Goal: Obtain resource: Download file/media

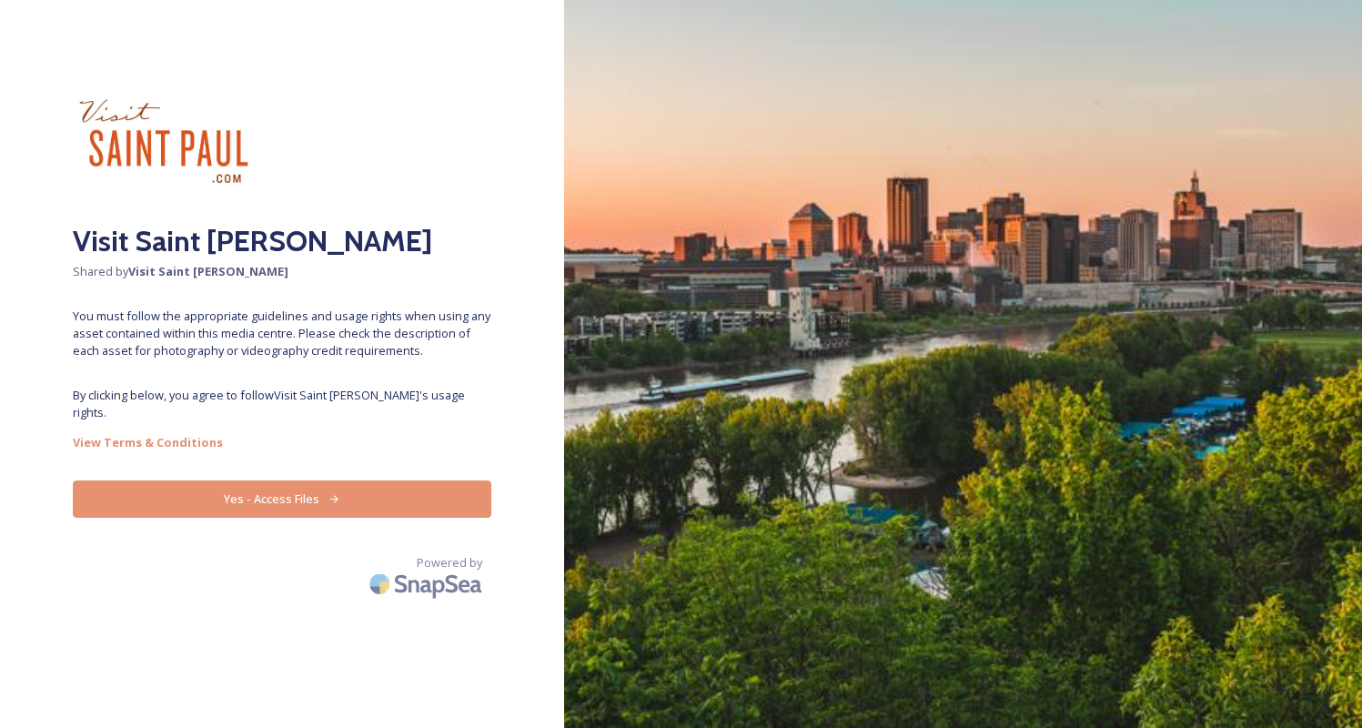
click at [362, 480] on button "Yes - Access Files" at bounding box center [282, 498] width 418 height 37
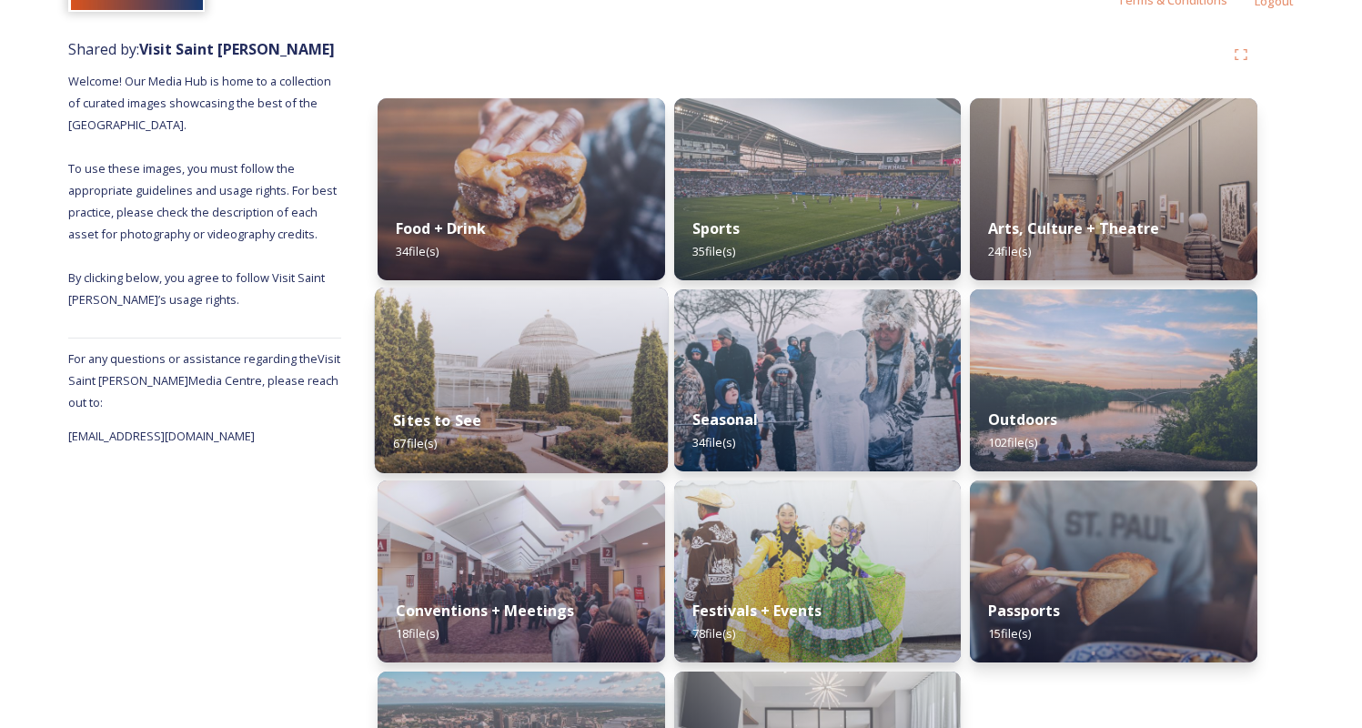
scroll to position [212, 0]
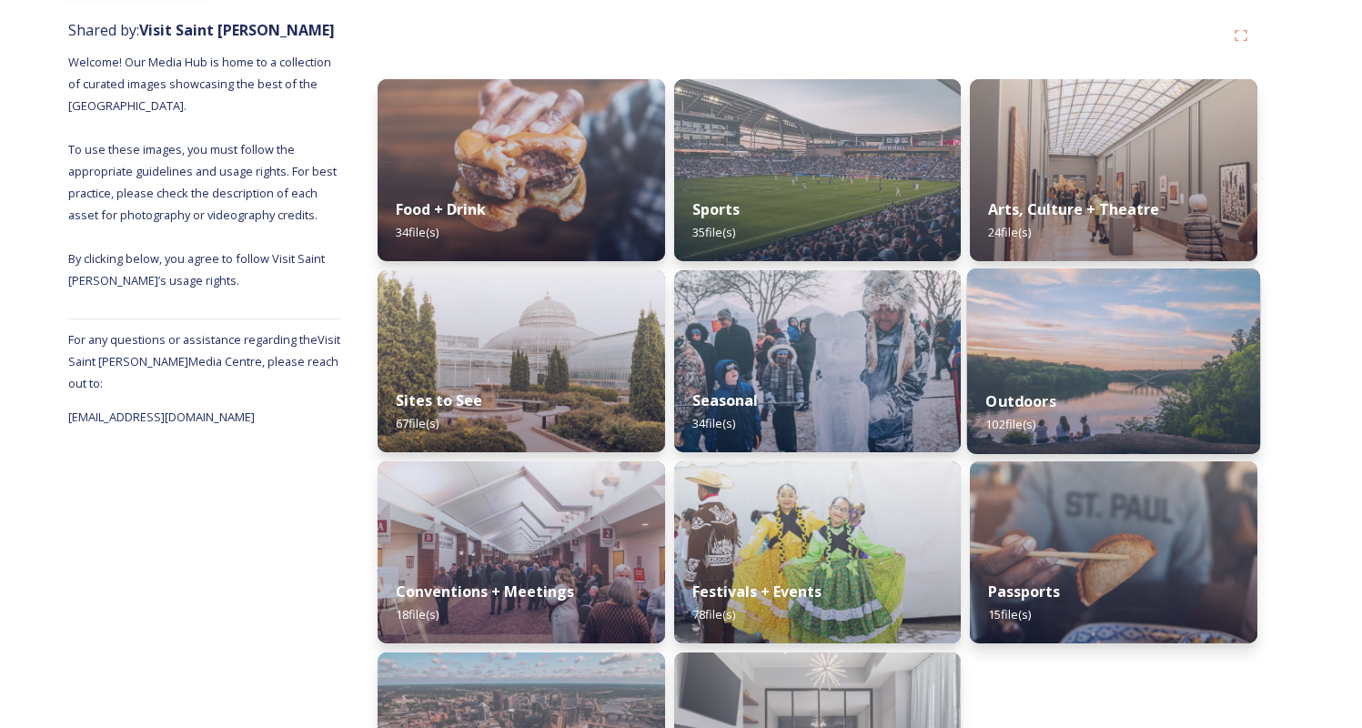
click at [1085, 356] on img at bounding box center [1113, 361] width 293 height 186
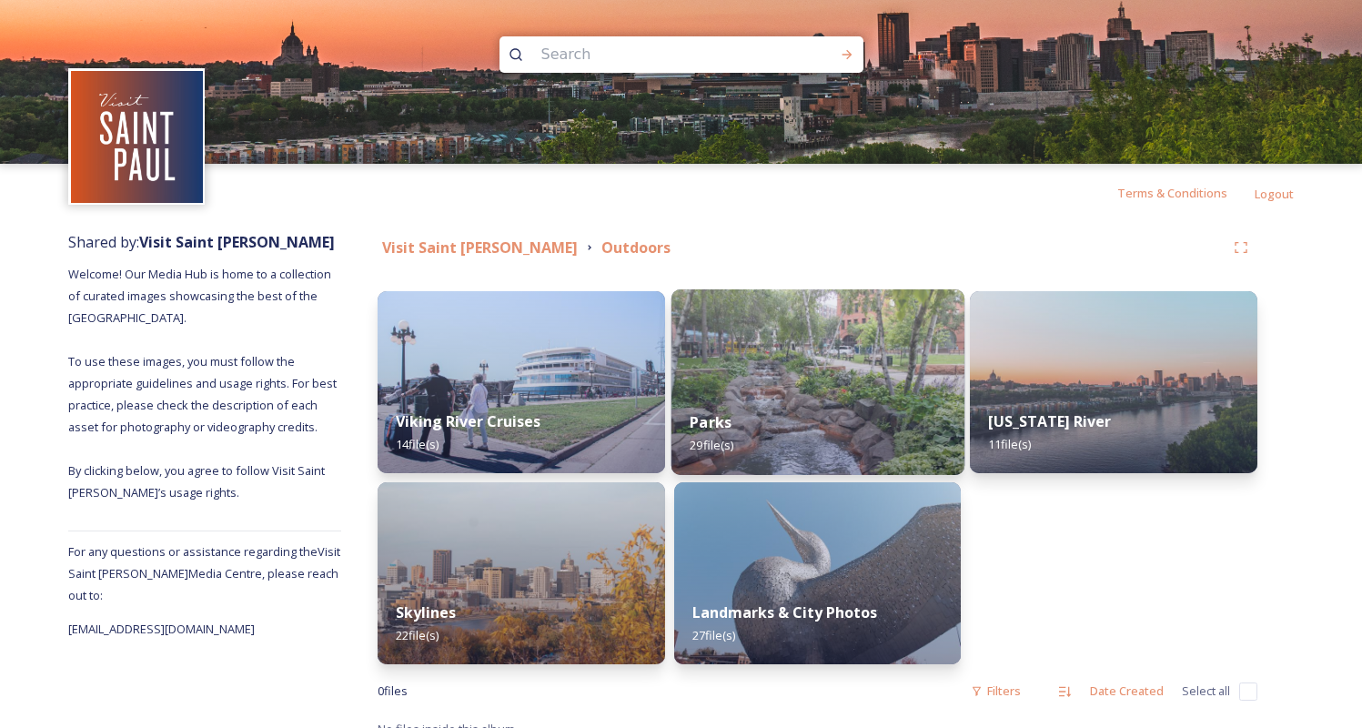
click at [764, 402] on div "Parks 29 file(s)" at bounding box center [817, 433] width 293 height 83
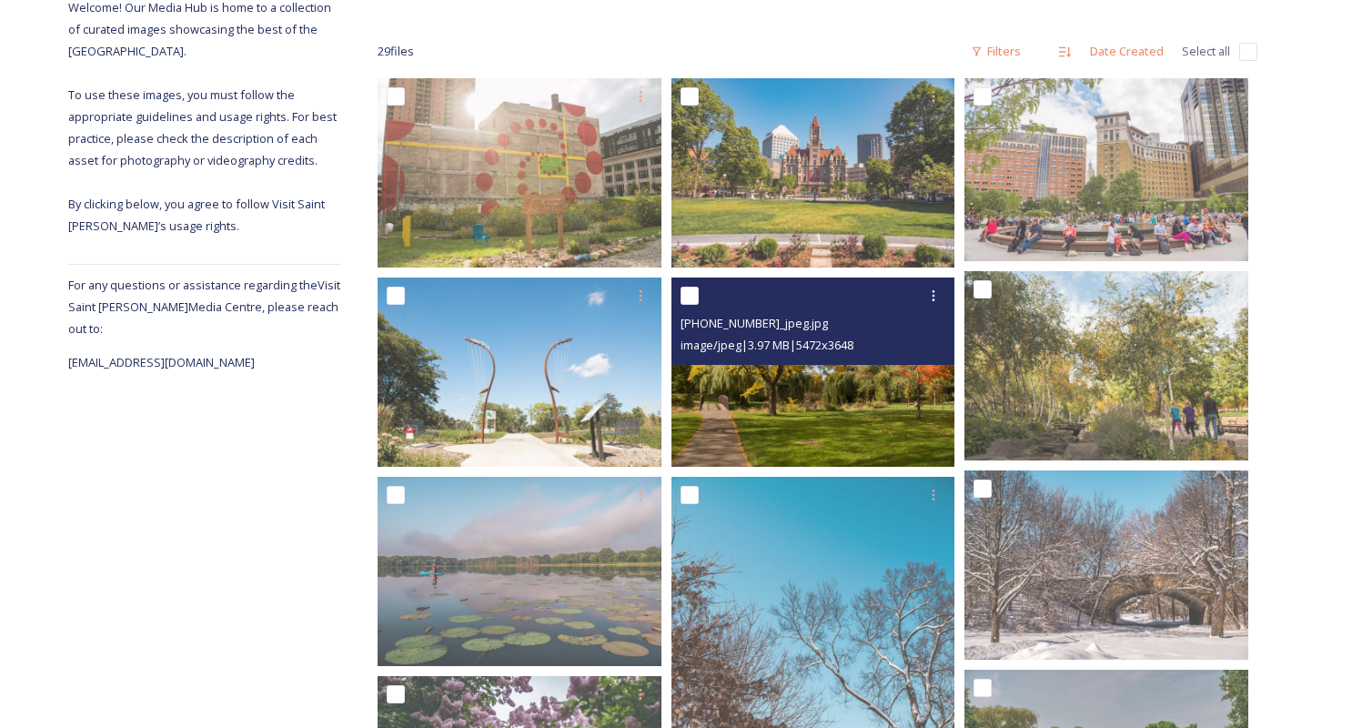
scroll to position [268, 0]
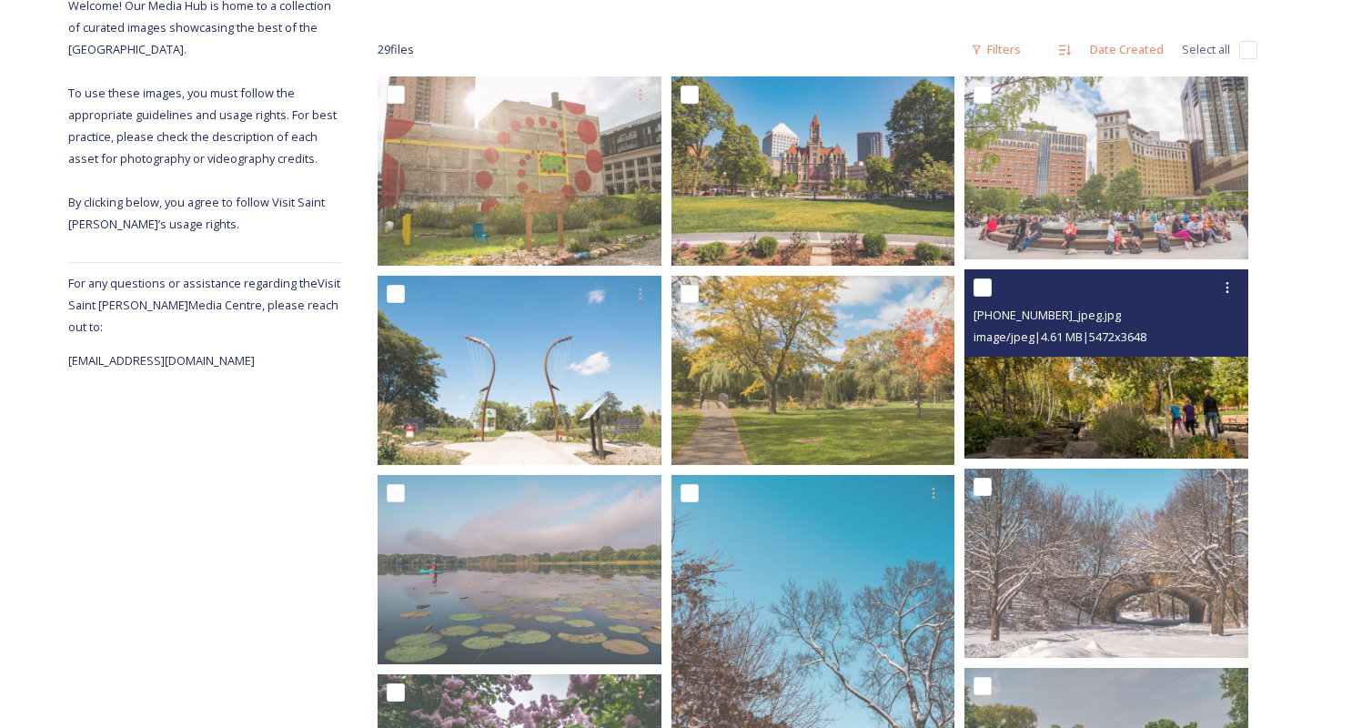
click at [986, 417] on img at bounding box center [1106, 363] width 284 height 189
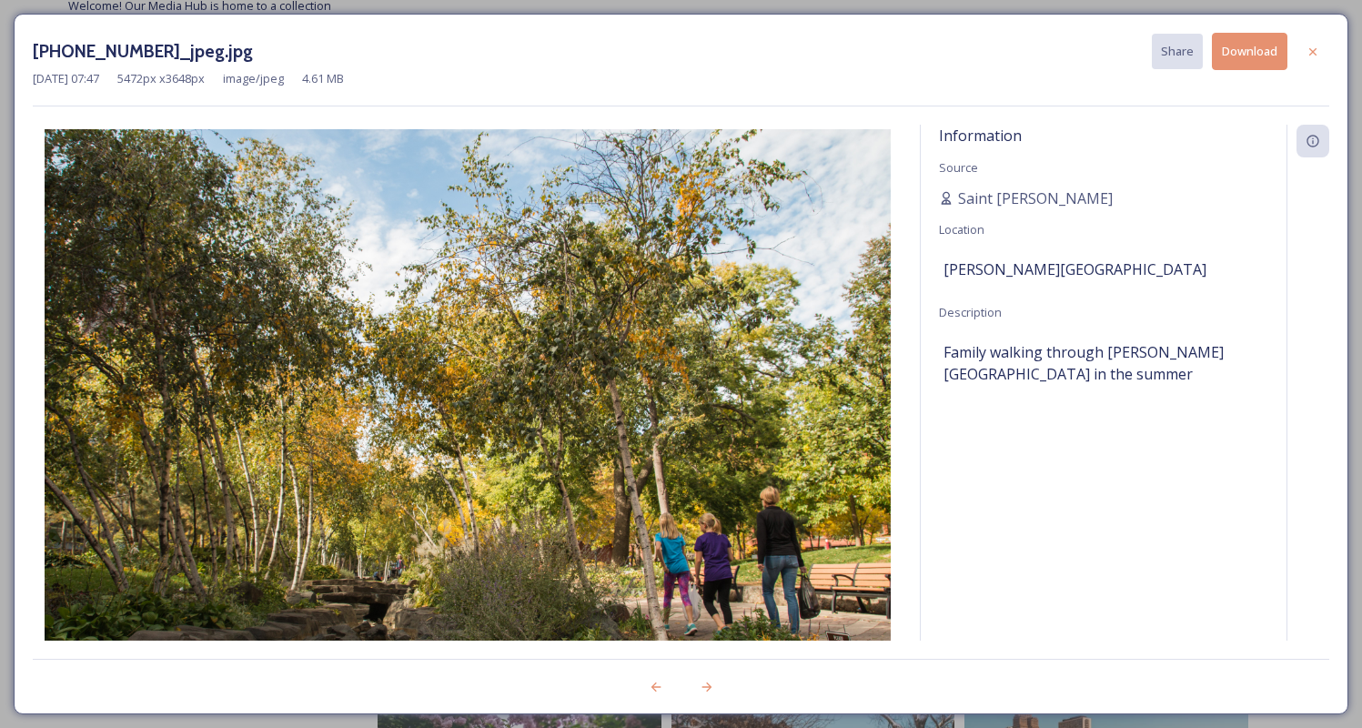
click at [1250, 55] on button "Download" at bounding box center [1250, 51] width 76 height 37
click at [1315, 50] on icon at bounding box center [1312, 52] width 15 height 15
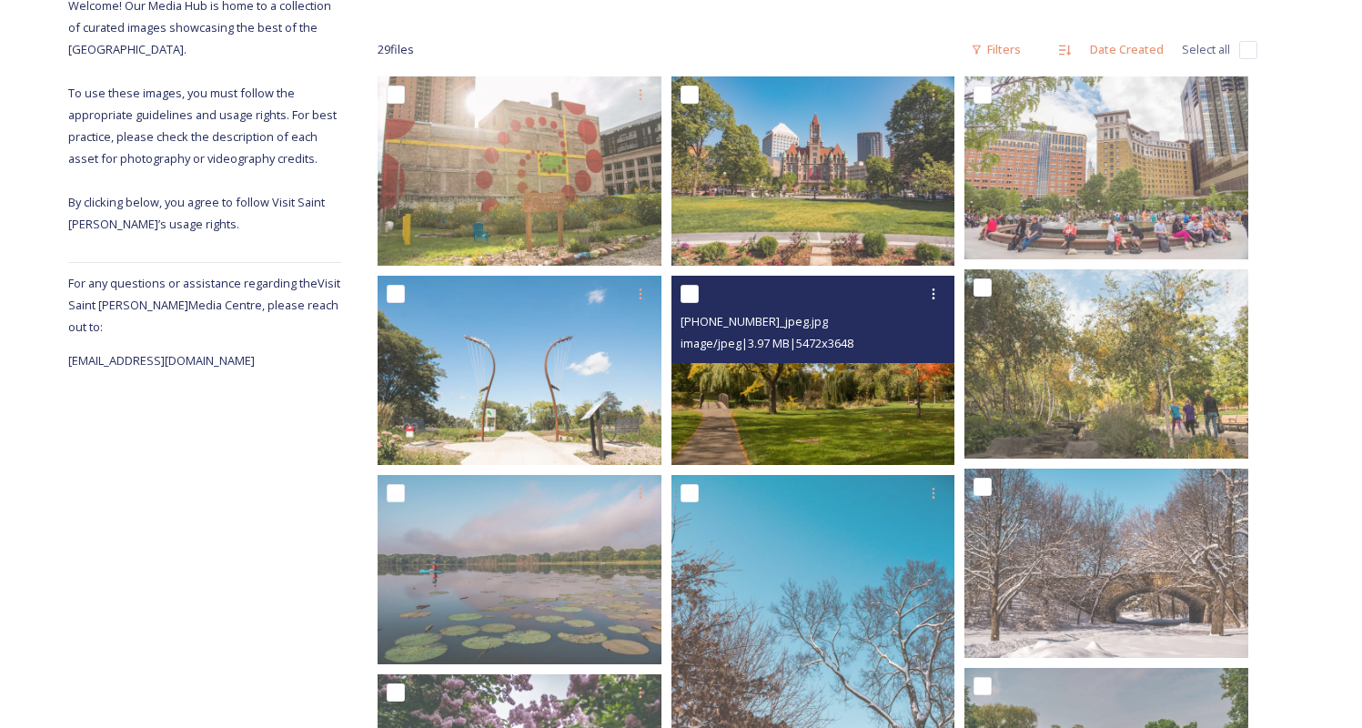
click at [790, 380] on img at bounding box center [813, 370] width 284 height 189
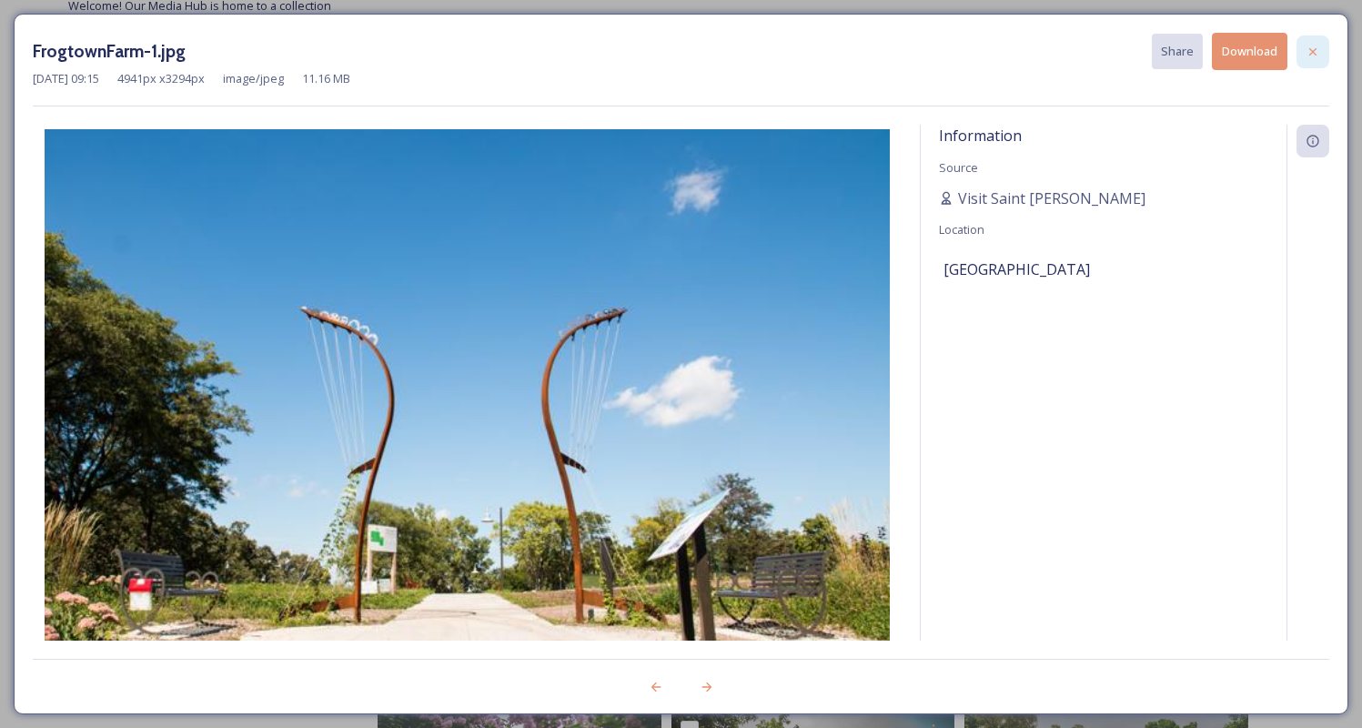
click at [1310, 45] on icon at bounding box center [1312, 52] width 15 height 15
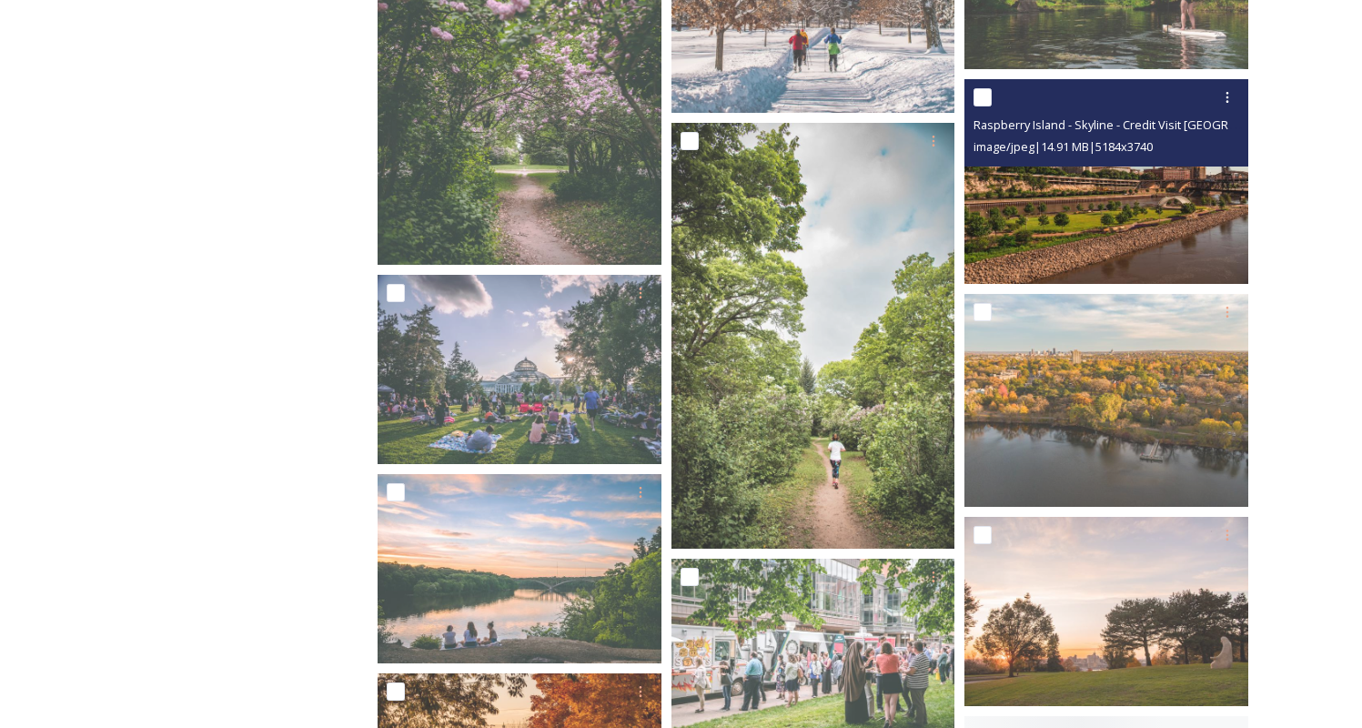
scroll to position [1060, 0]
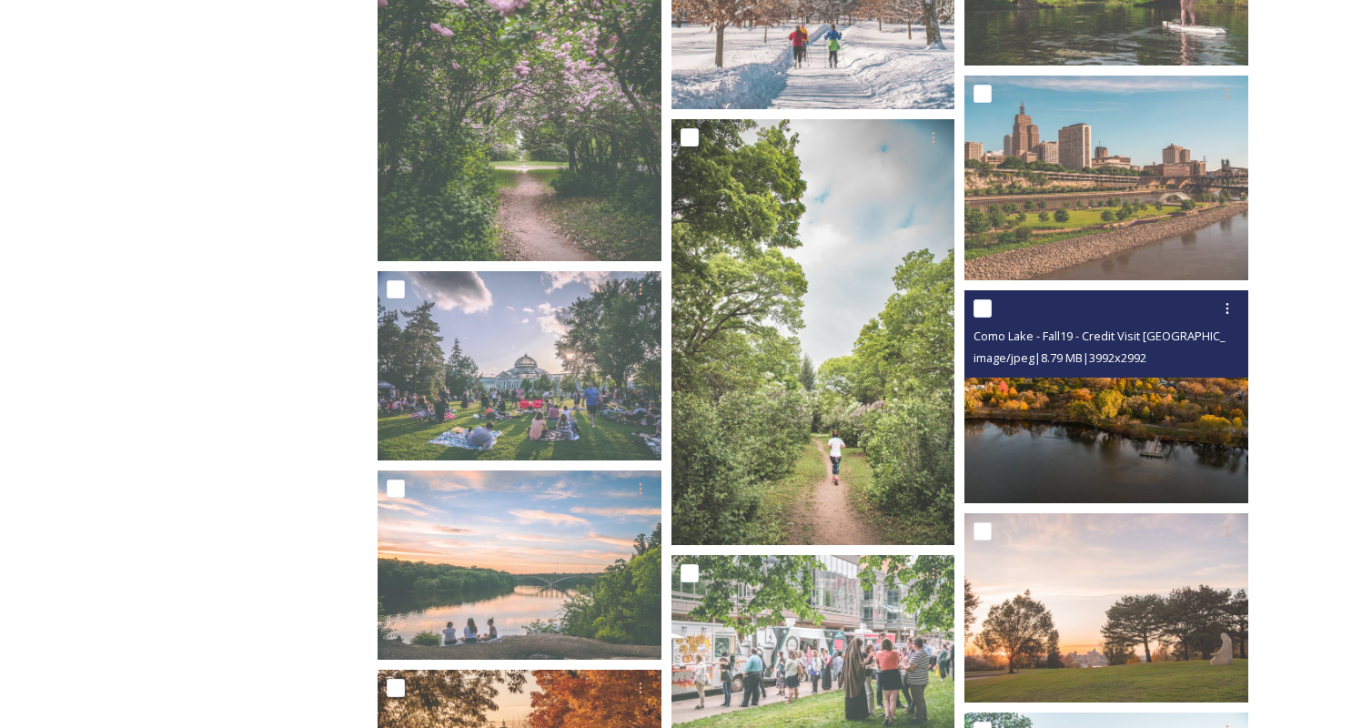
click at [1023, 437] on img at bounding box center [1106, 396] width 284 height 213
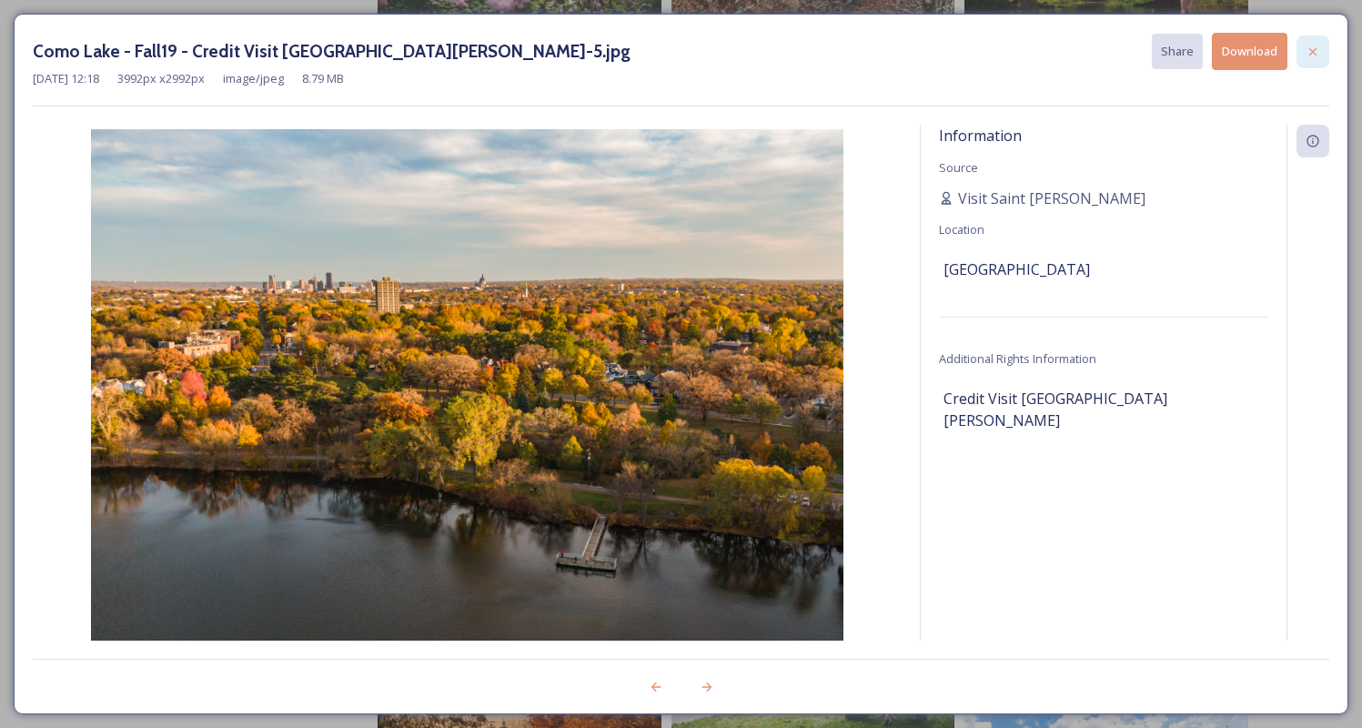
click at [1313, 51] on icon at bounding box center [1312, 50] width 7 height 7
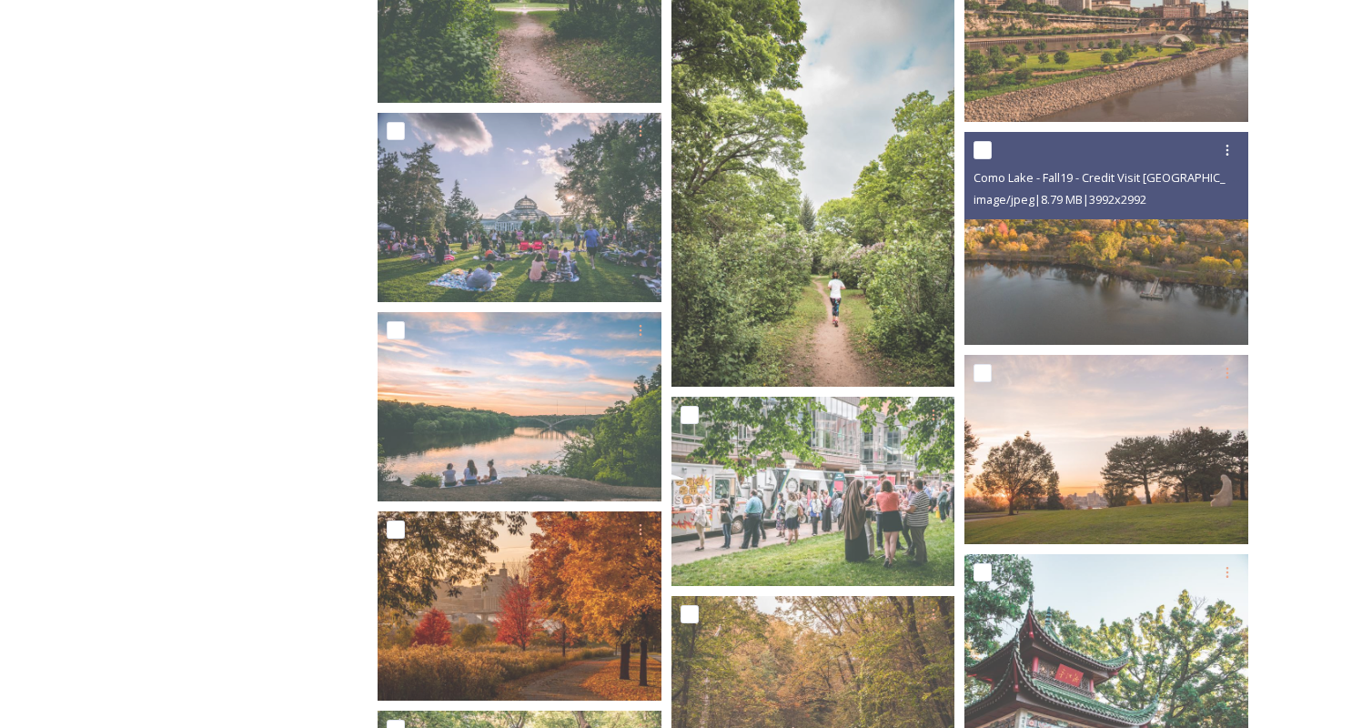
scroll to position [1220, 0]
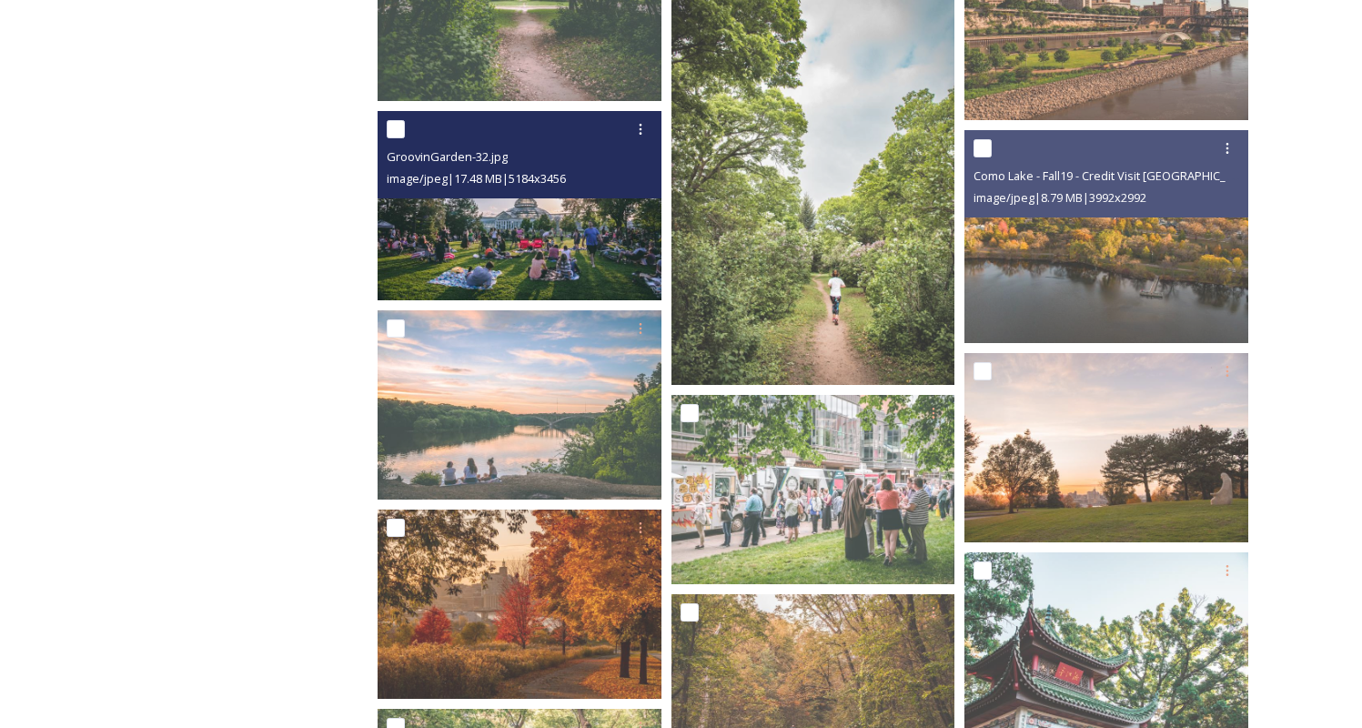
click at [529, 247] on img at bounding box center [520, 205] width 284 height 189
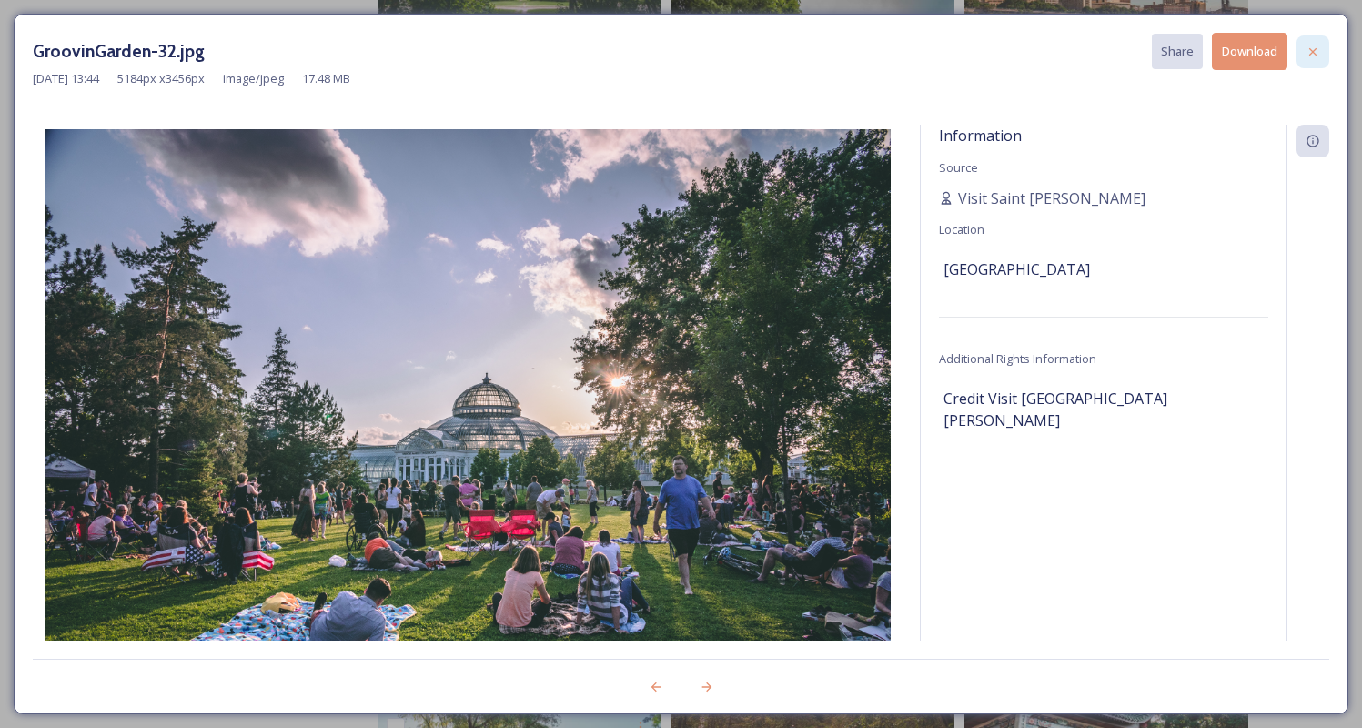
click at [1317, 47] on icon at bounding box center [1312, 52] width 15 height 15
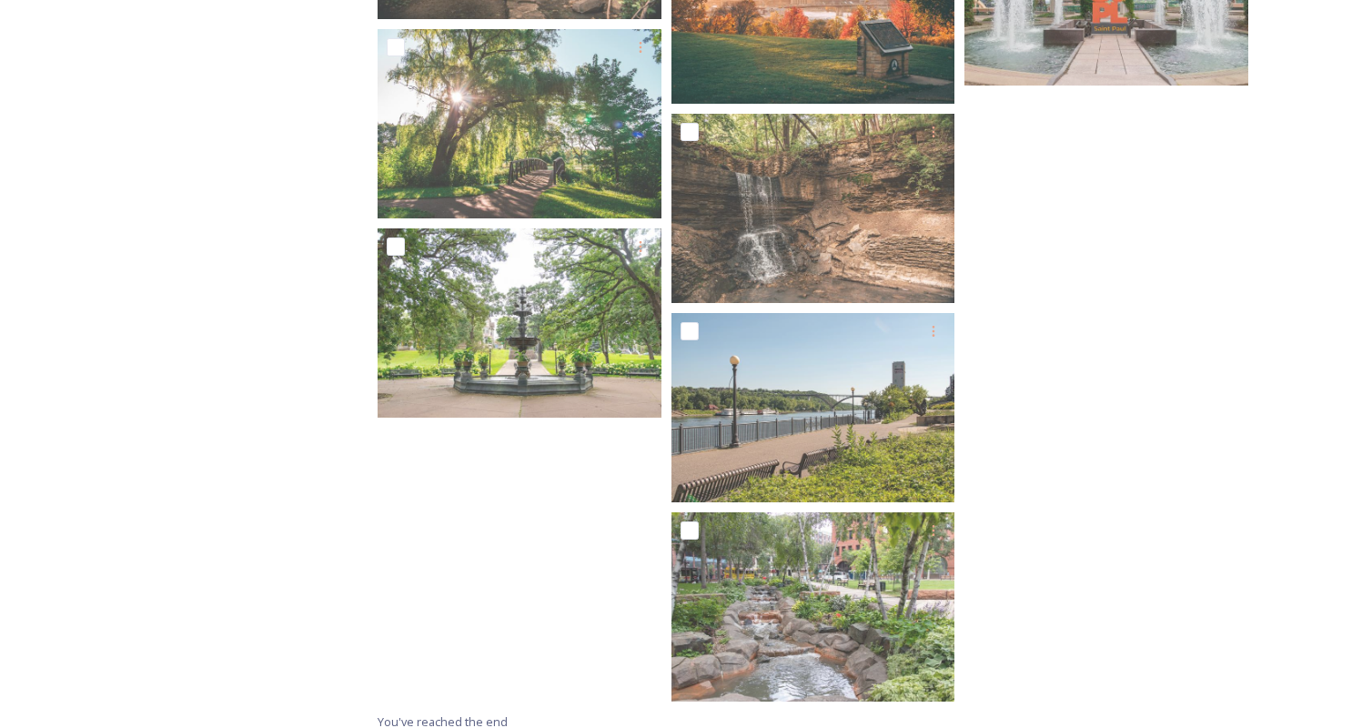
scroll to position [2112, 0]
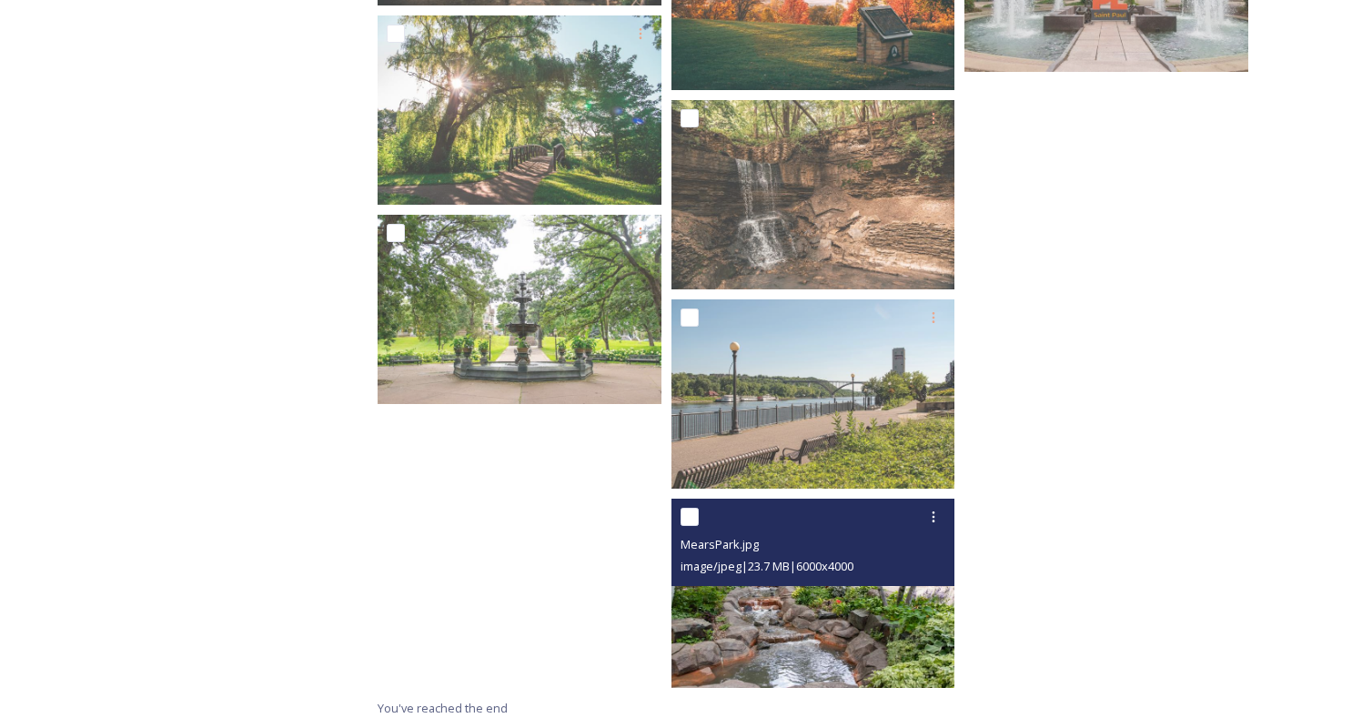
click at [846, 600] on img at bounding box center [813, 593] width 284 height 189
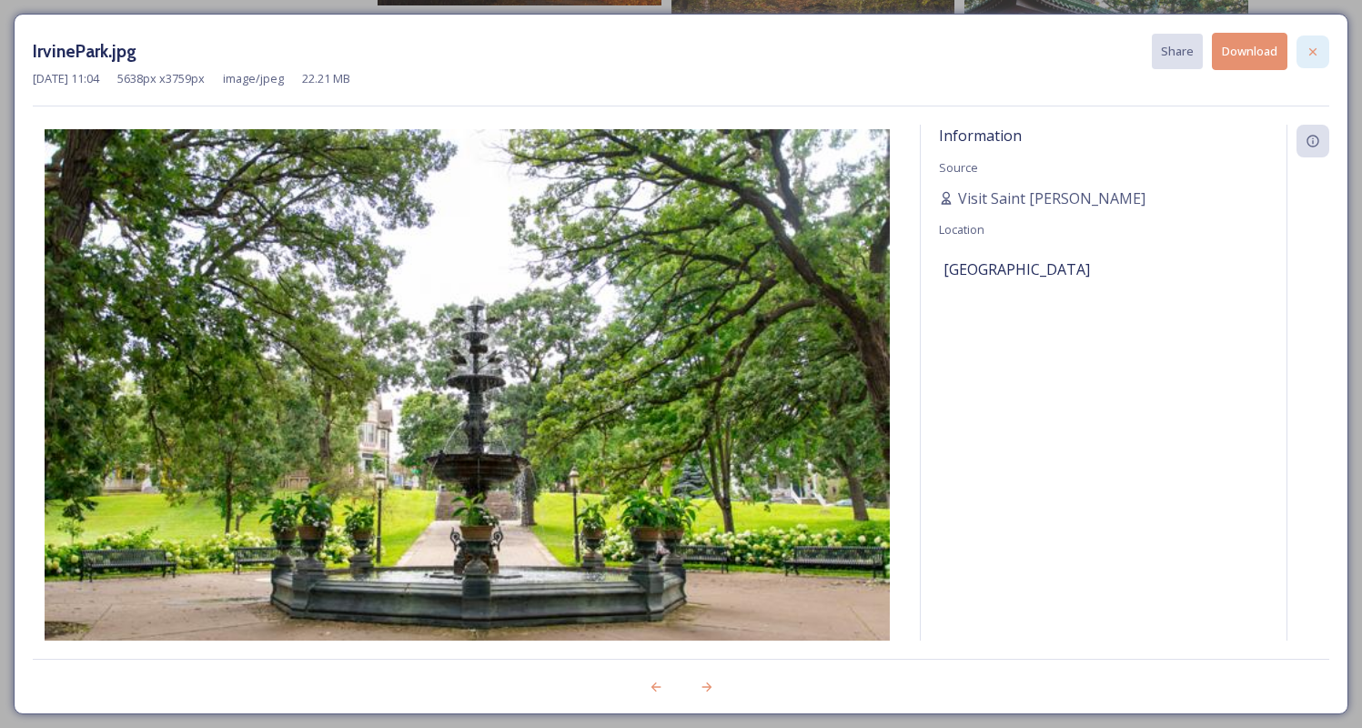
click at [1324, 55] on div at bounding box center [1312, 51] width 33 height 33
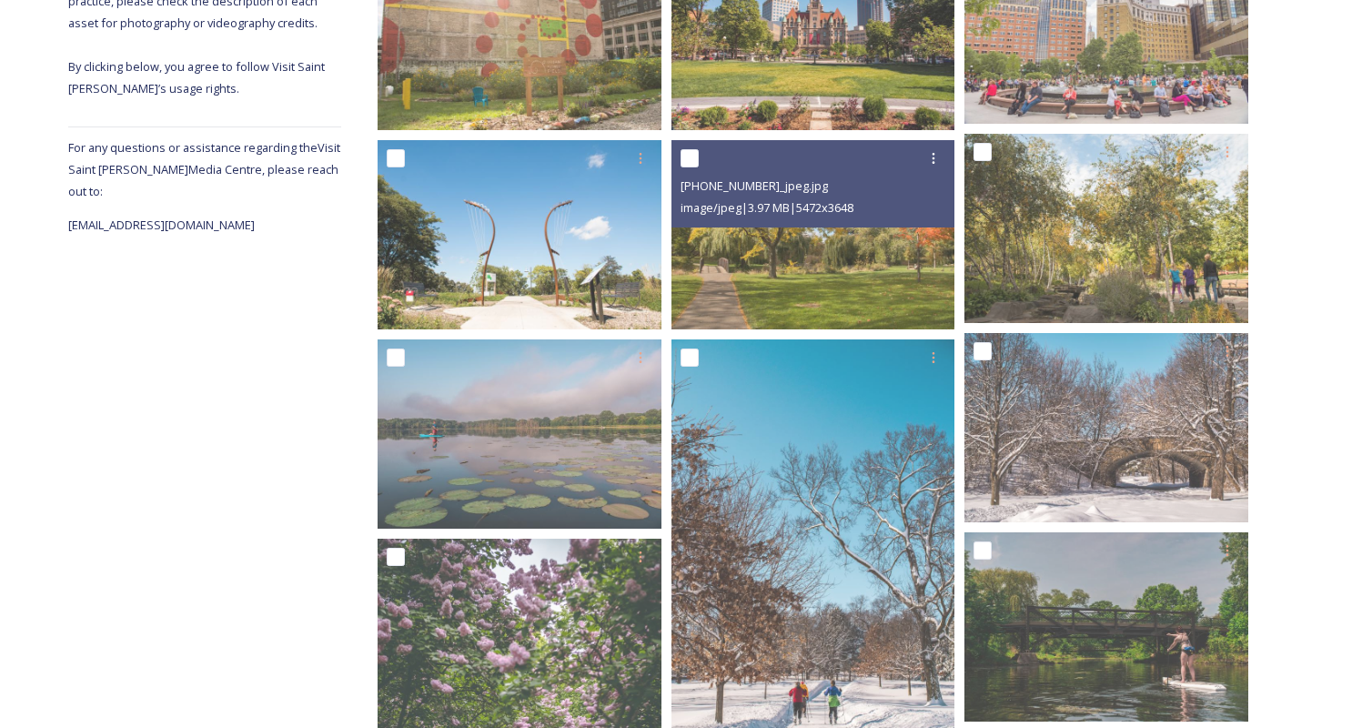
scroll to position [0, 0]
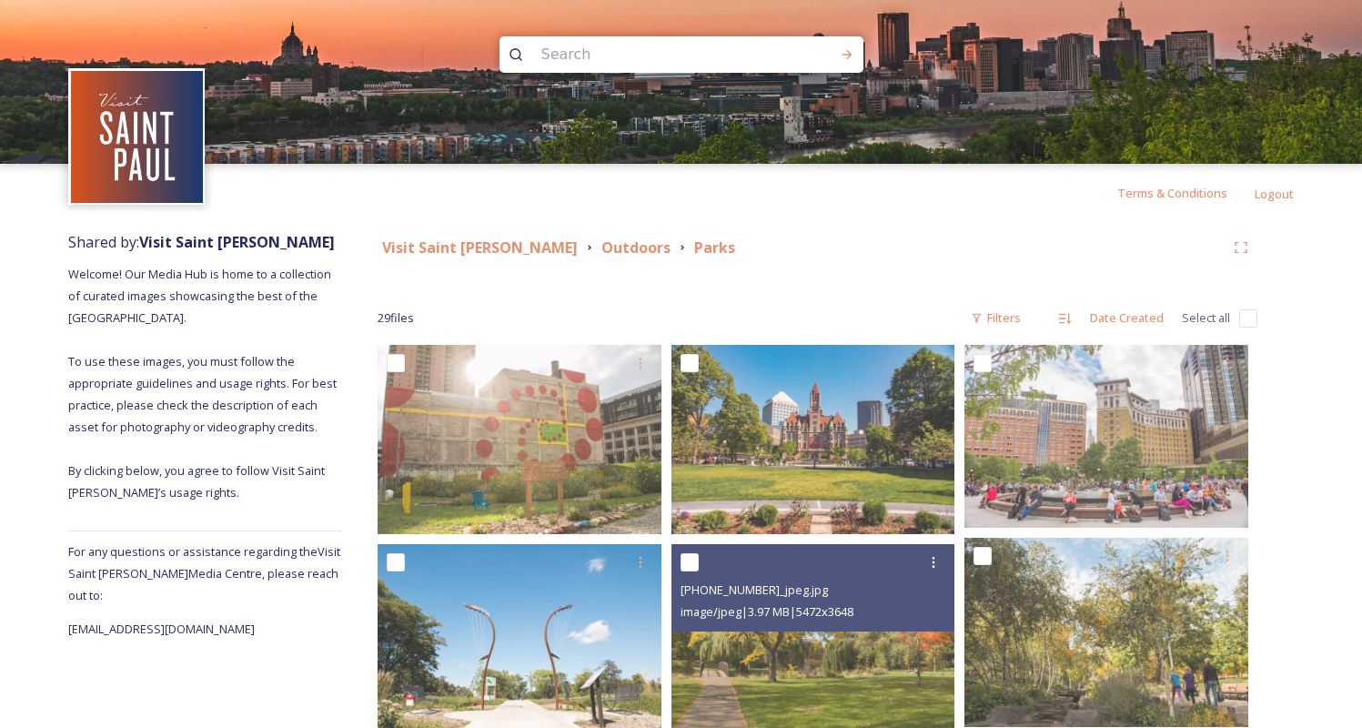
click at [601, 237] on div "Outdoors" at bounding box center [635, 248] width 69 height 23
click at [601, 248] on strong "Outdoors" at bounding box center [635, 247] width 69 height 20
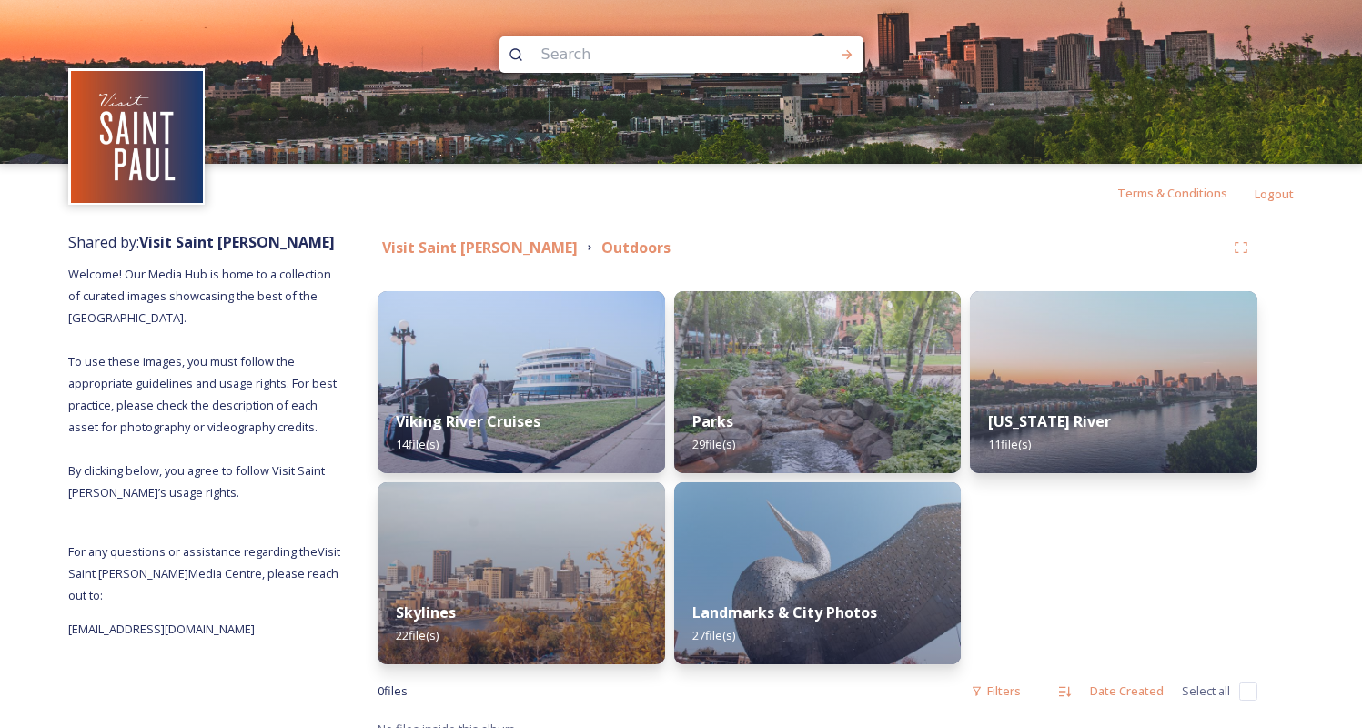
scroll to position [21, 0]
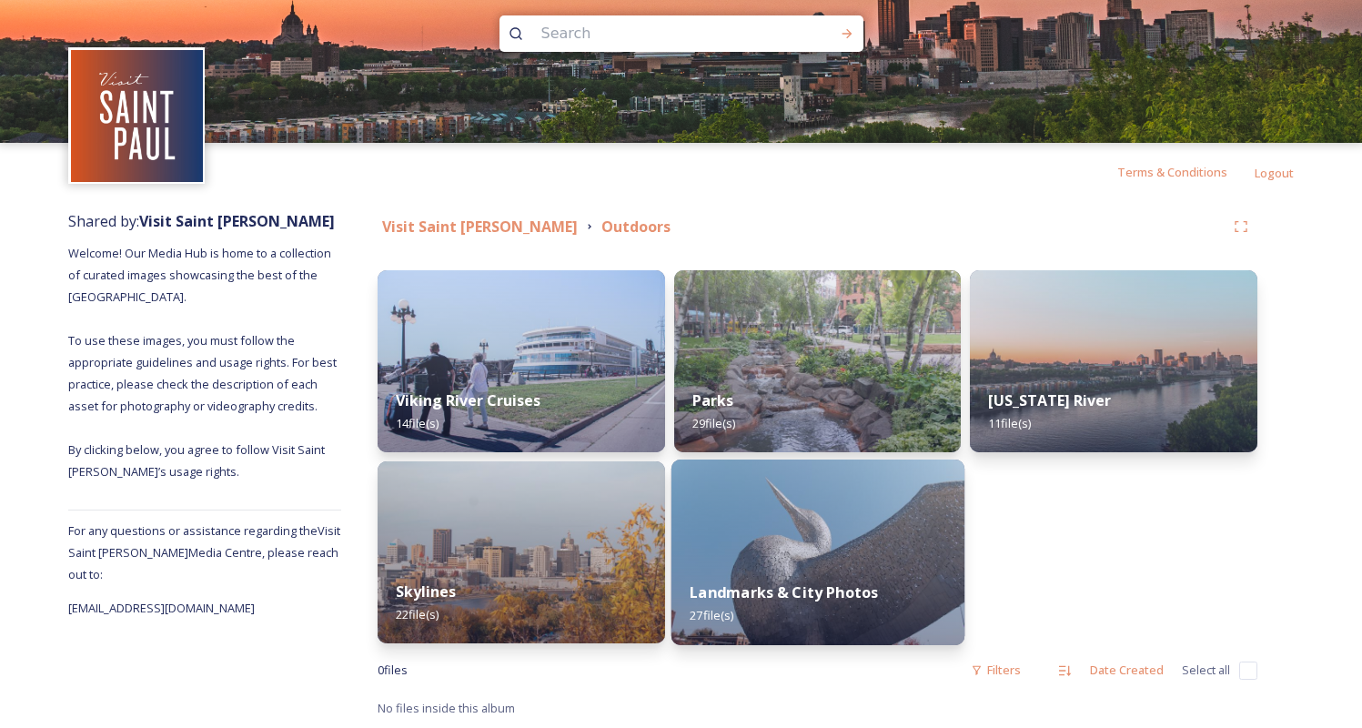
click at [773, 608] on div "Landmarks & City Photos 27 file(s)" at bounding box center [817, 603] width 293 height 83
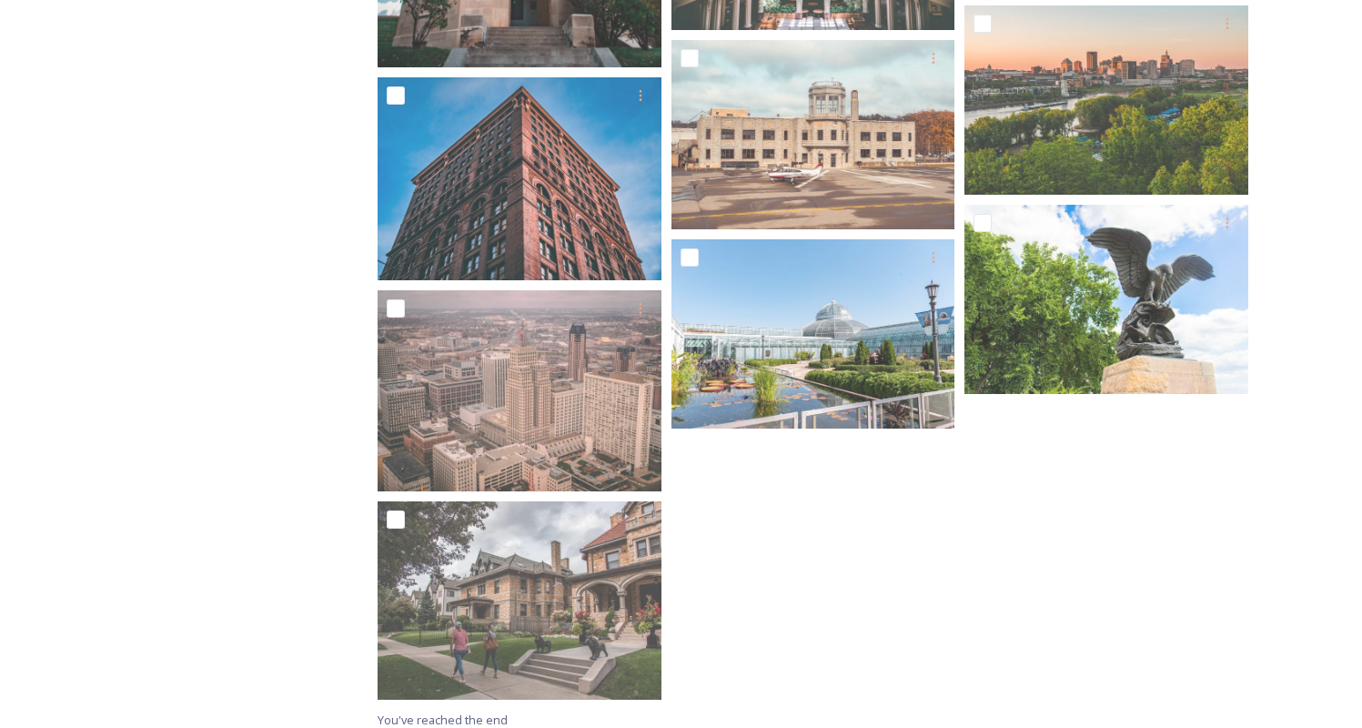
scroll to position [1724, 0]
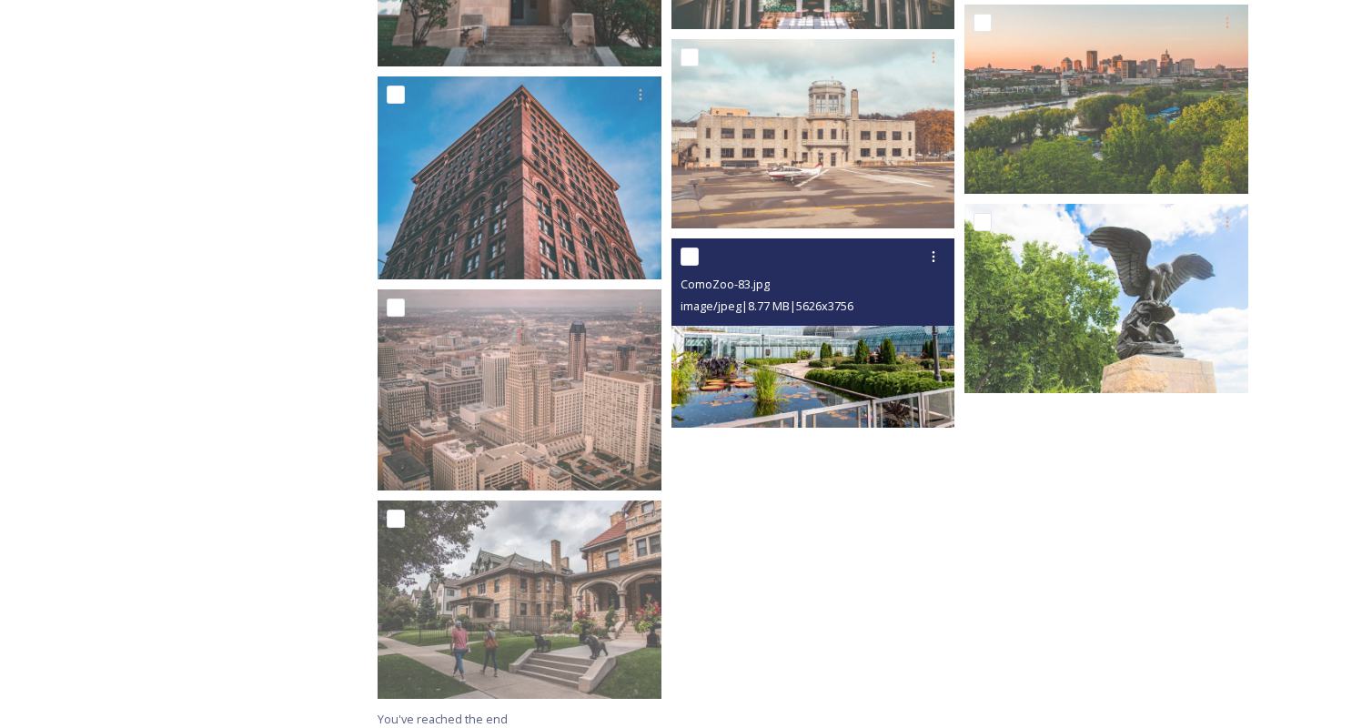
click at [791, 331] on img at bounding box center [813, 332] width 284 height 189
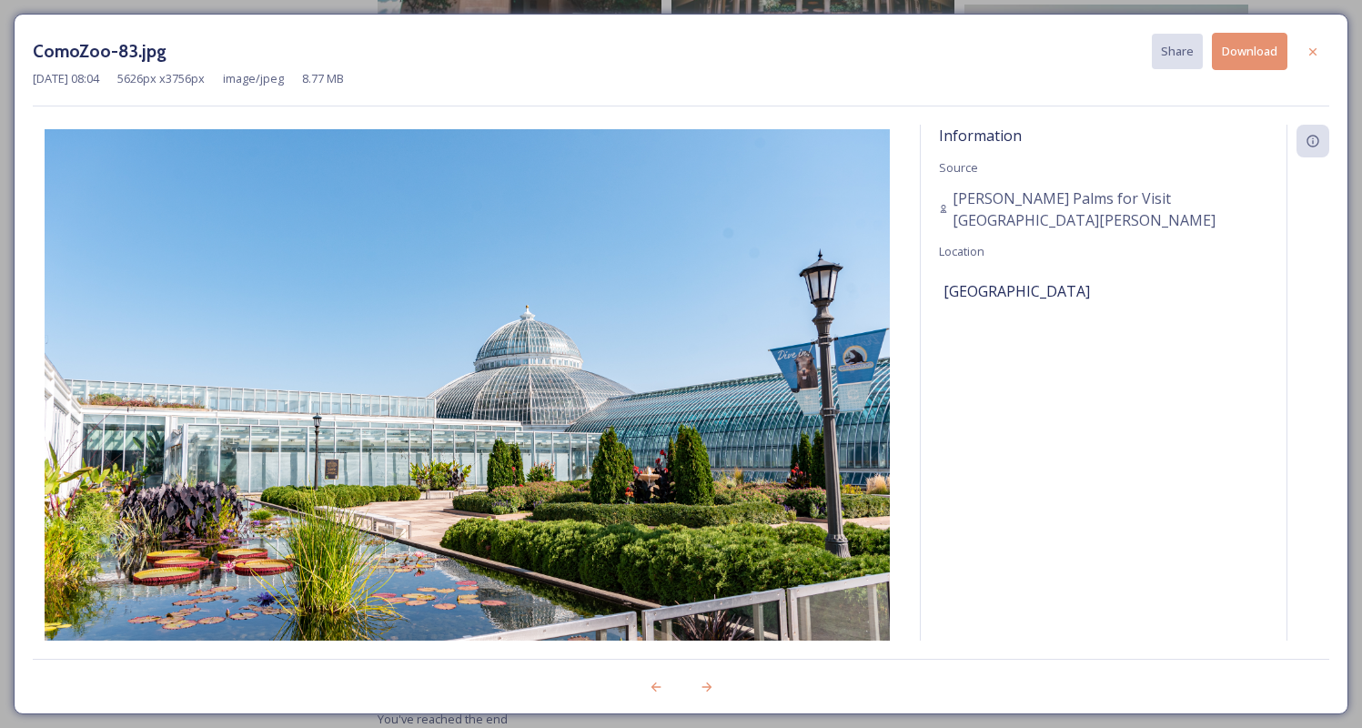
click at [1229, 58] on button "Download" at bounding box center [1250, 51] width 76 height 37
click at [1305, 55] on icon at bounding box center [1312, 52] width 15 height 15
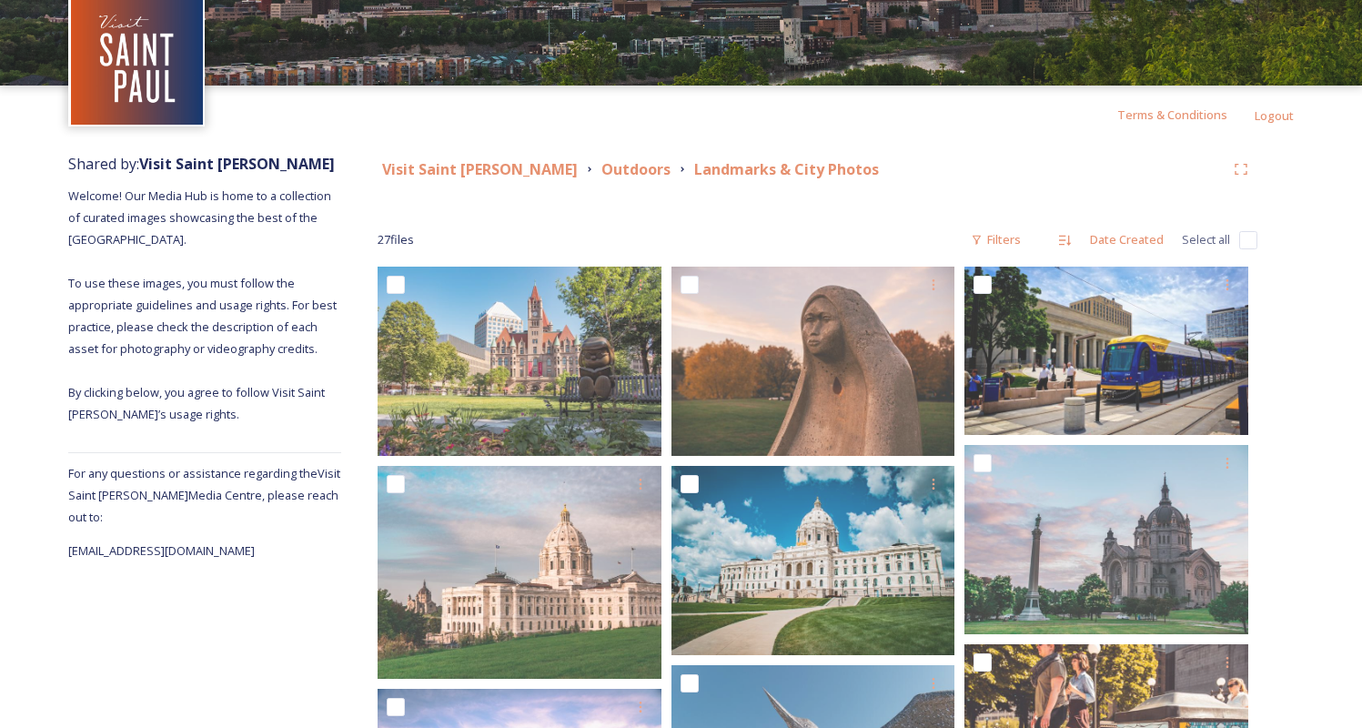
scroll to position [0, 0]
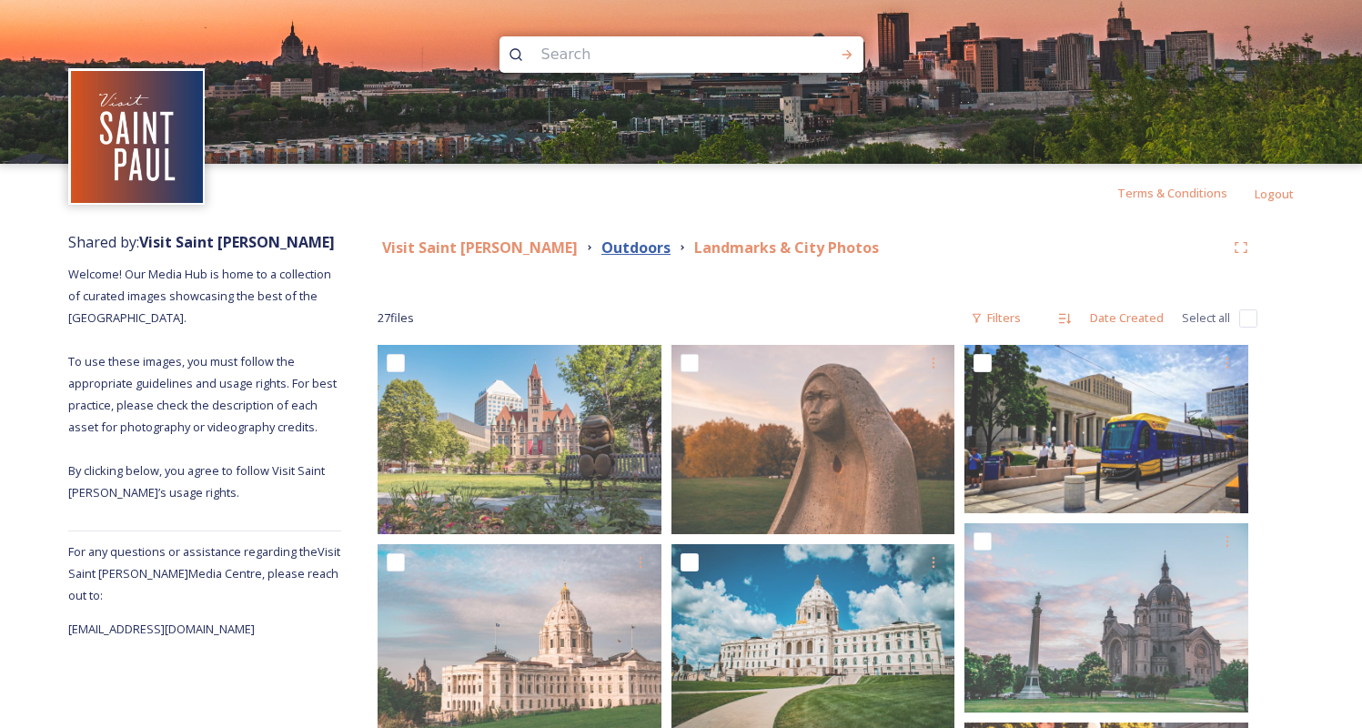
click at [601, 247] on strong "Outdoors" at bounding box center [635, 247] width 69 height 20
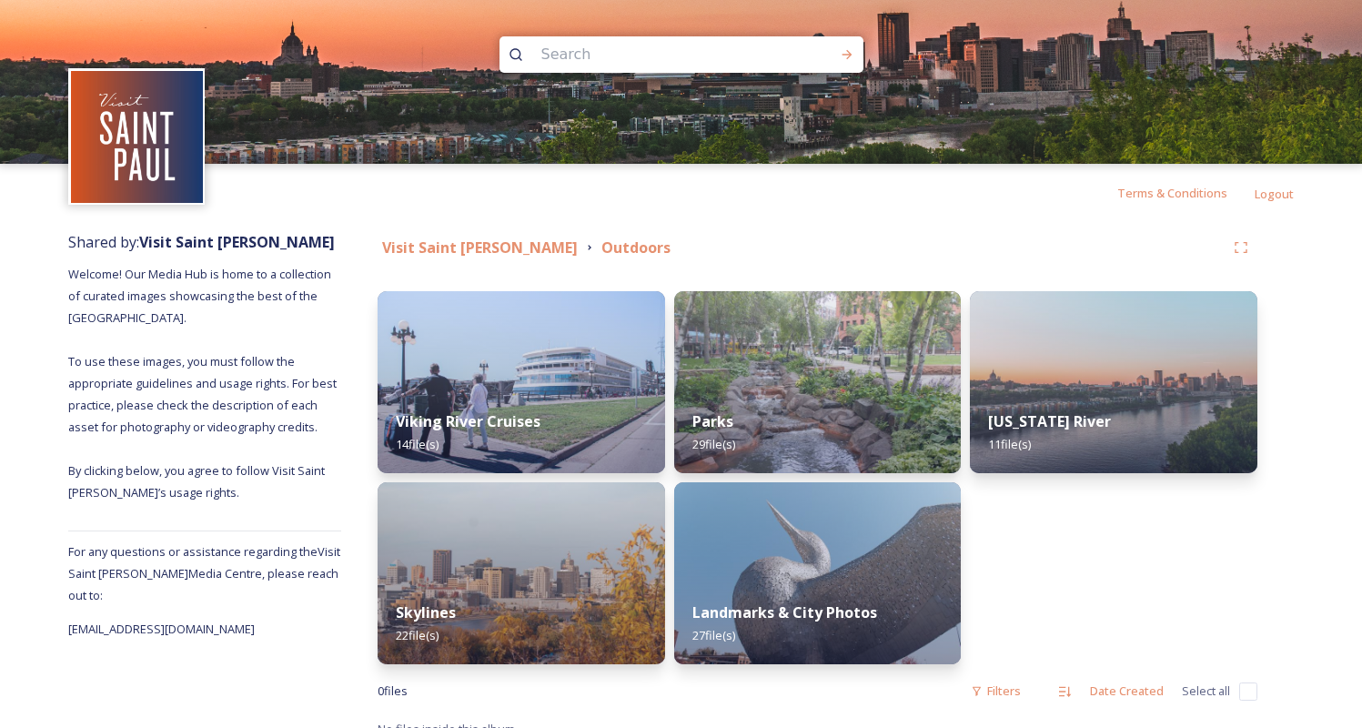
click at [489, 234] on div "Visit Saint [PERSON_NAME] Outdoors" at bounding box center [818, 247] width 880 height 33
click at [475, 247] on strong "Visit Saint [PERSON_NAME]" at bounding box center [480, 247] width 196 height 20
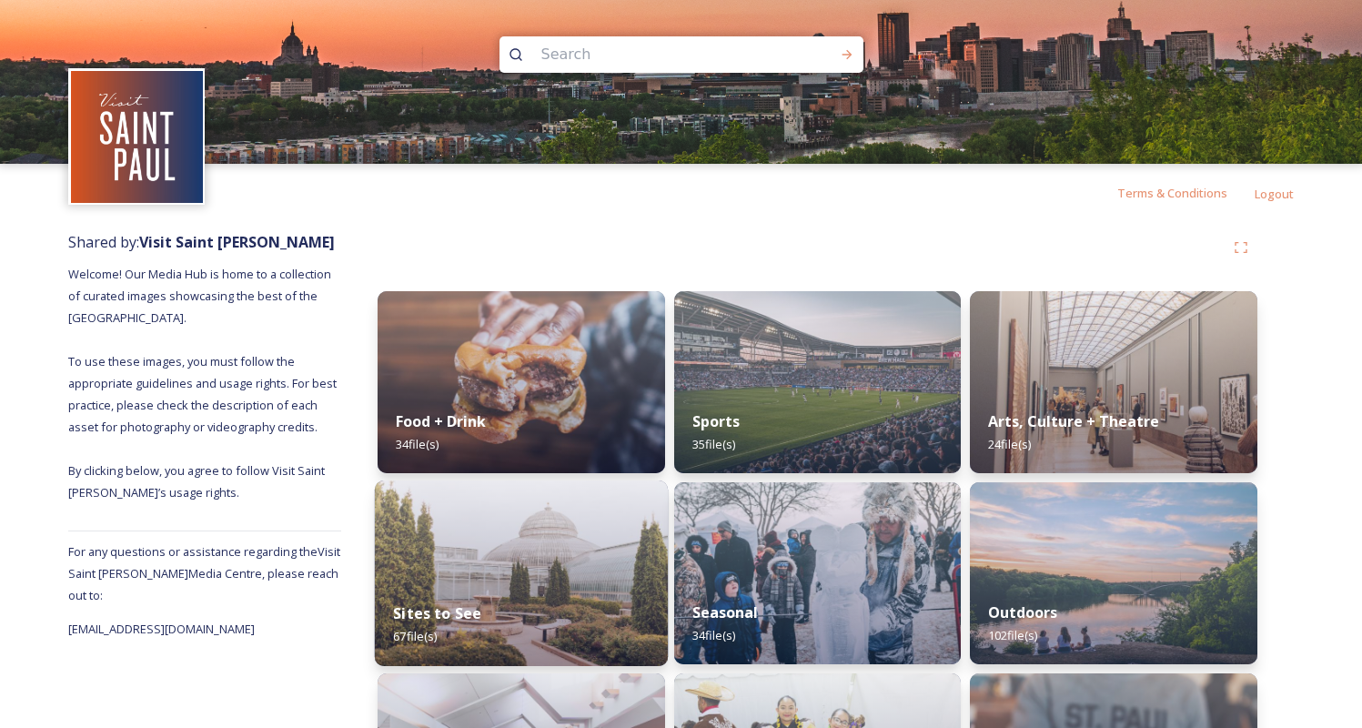
click at [568, 599] on div "Sites to See 67 file(s)" at bounding box center [521, 624] width 293 height 83
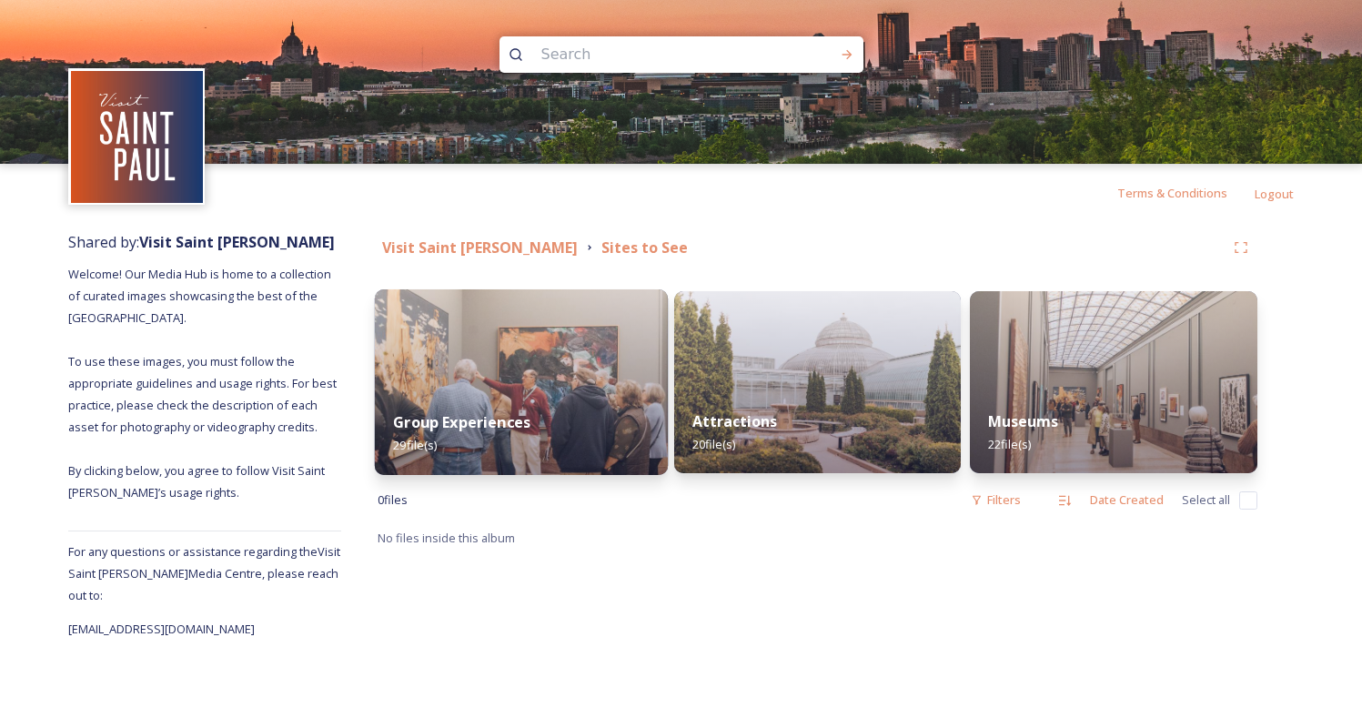
click at [614, 386] on img at bounding box center [521, 382] width 293 height 186
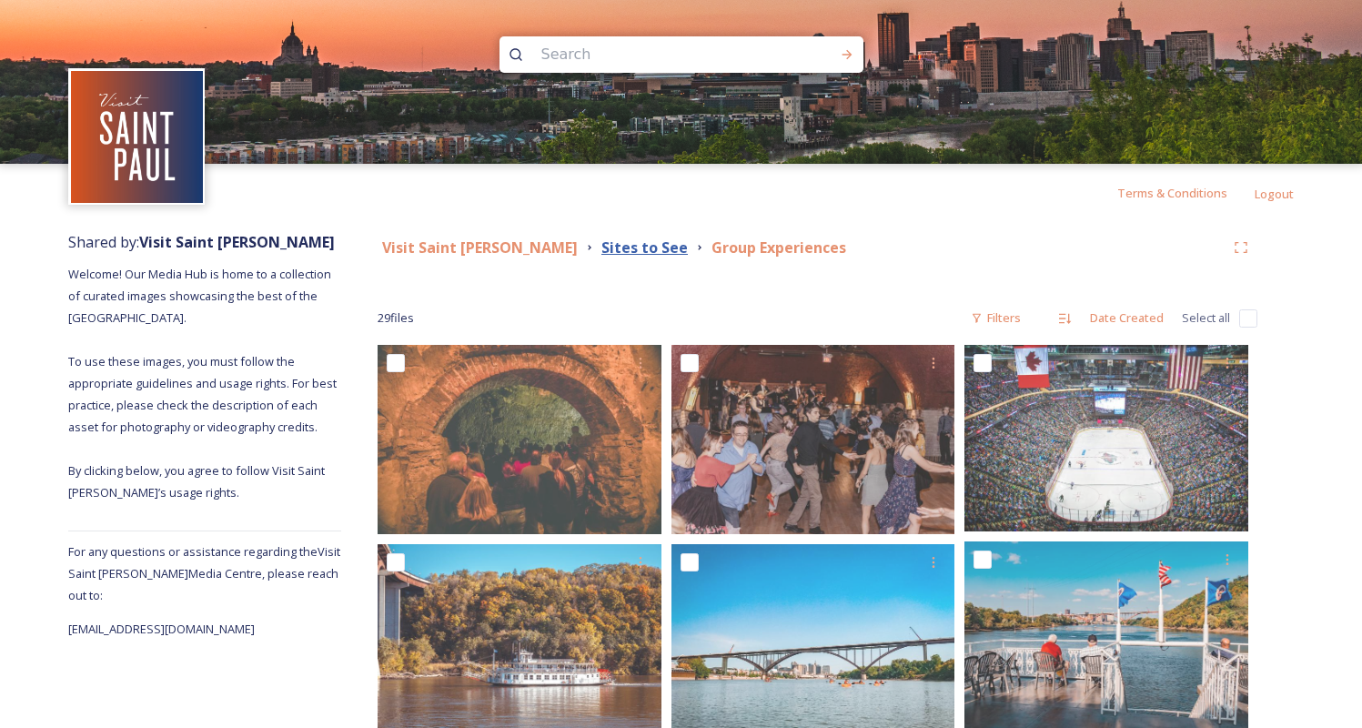
click at [601, 250] on strong "Sites to See" at bounding box center [644, 247] width 86 height 20
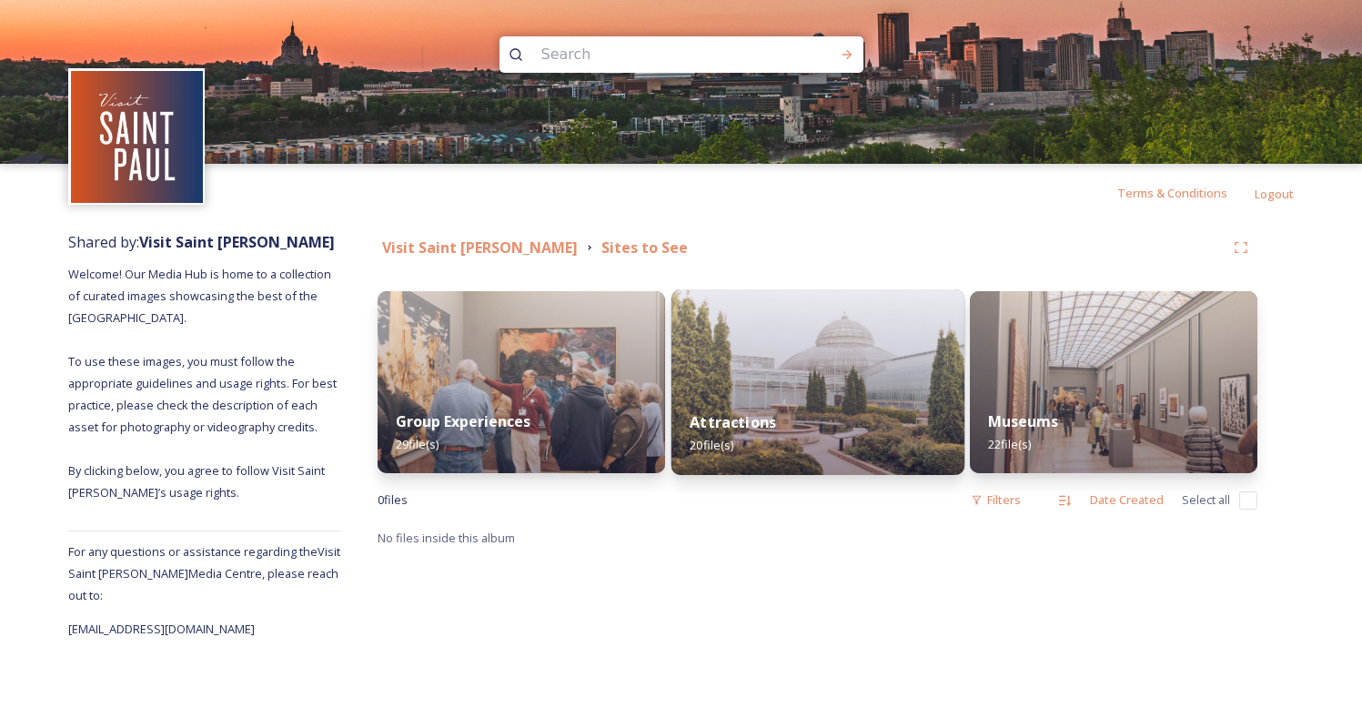
click at [798, 322] on img at bounding box center [817, 382] width 293 height 186
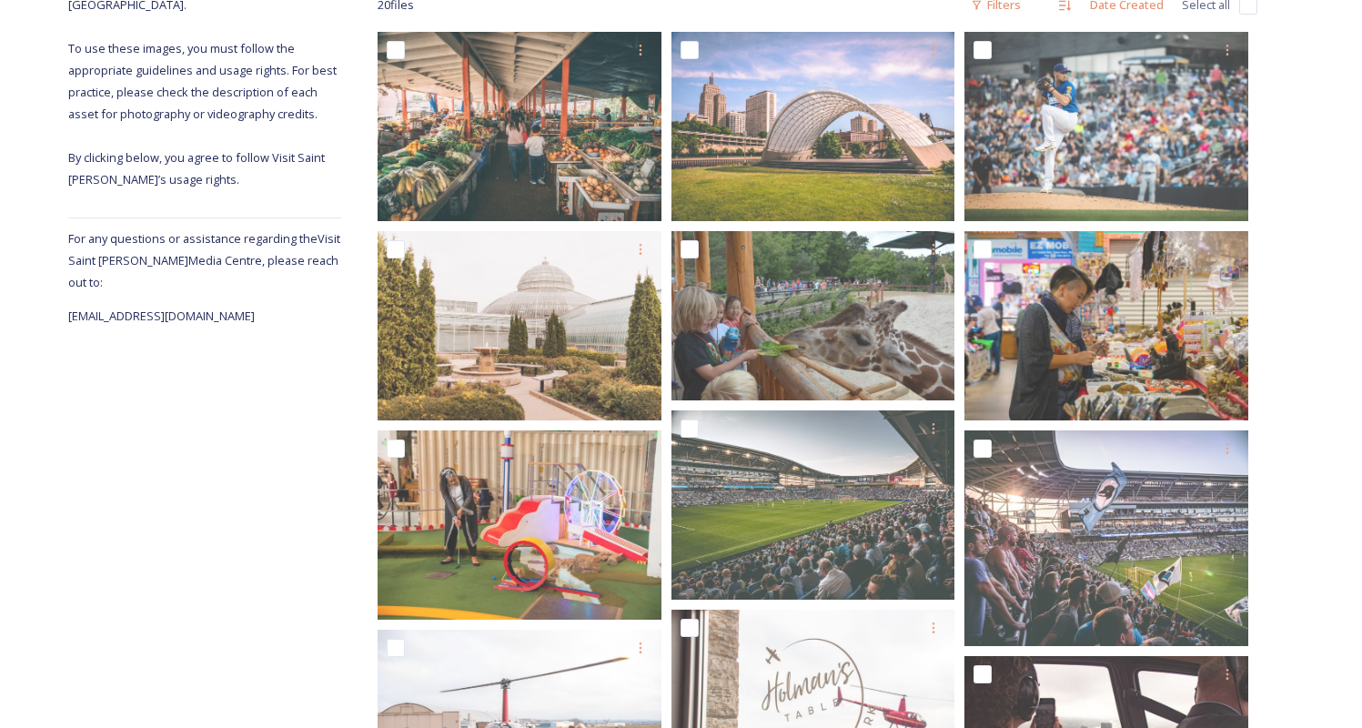
scroll to position [354, 0]
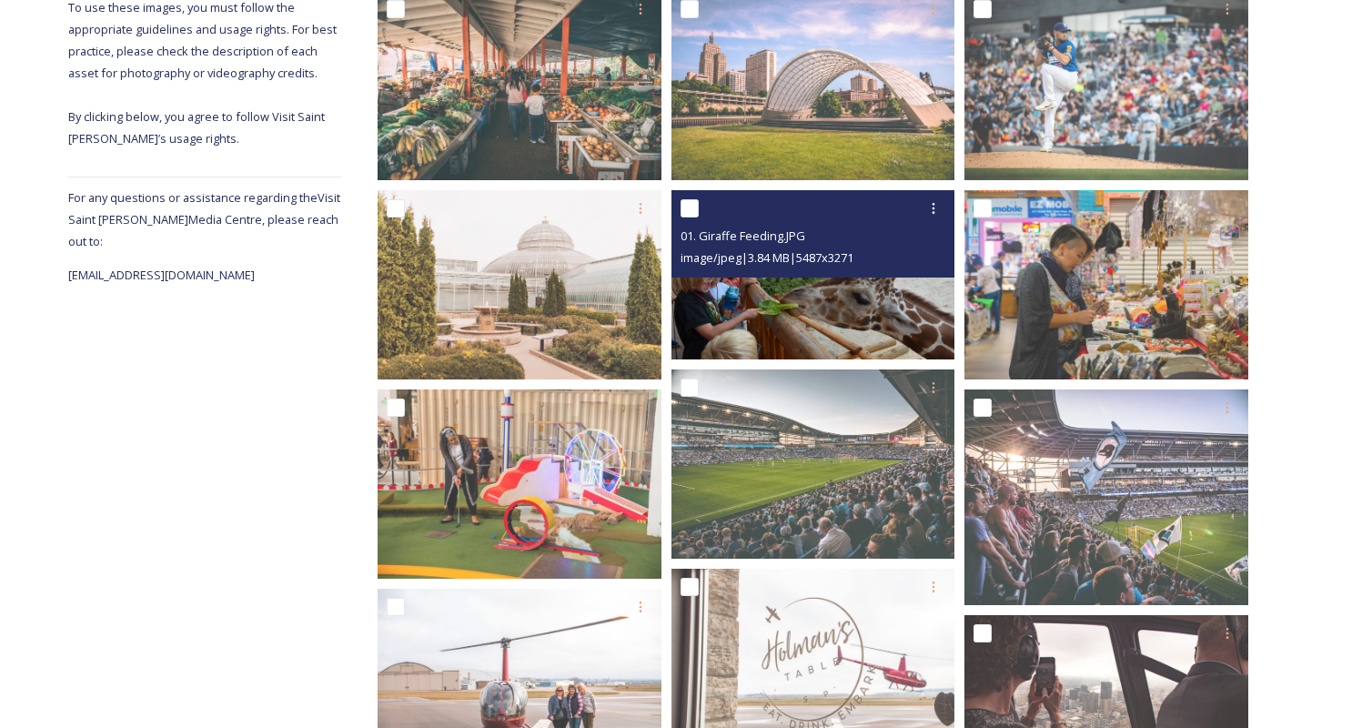
click at [761, 295] on img at bounding box center [813, 274] width 284 height 169
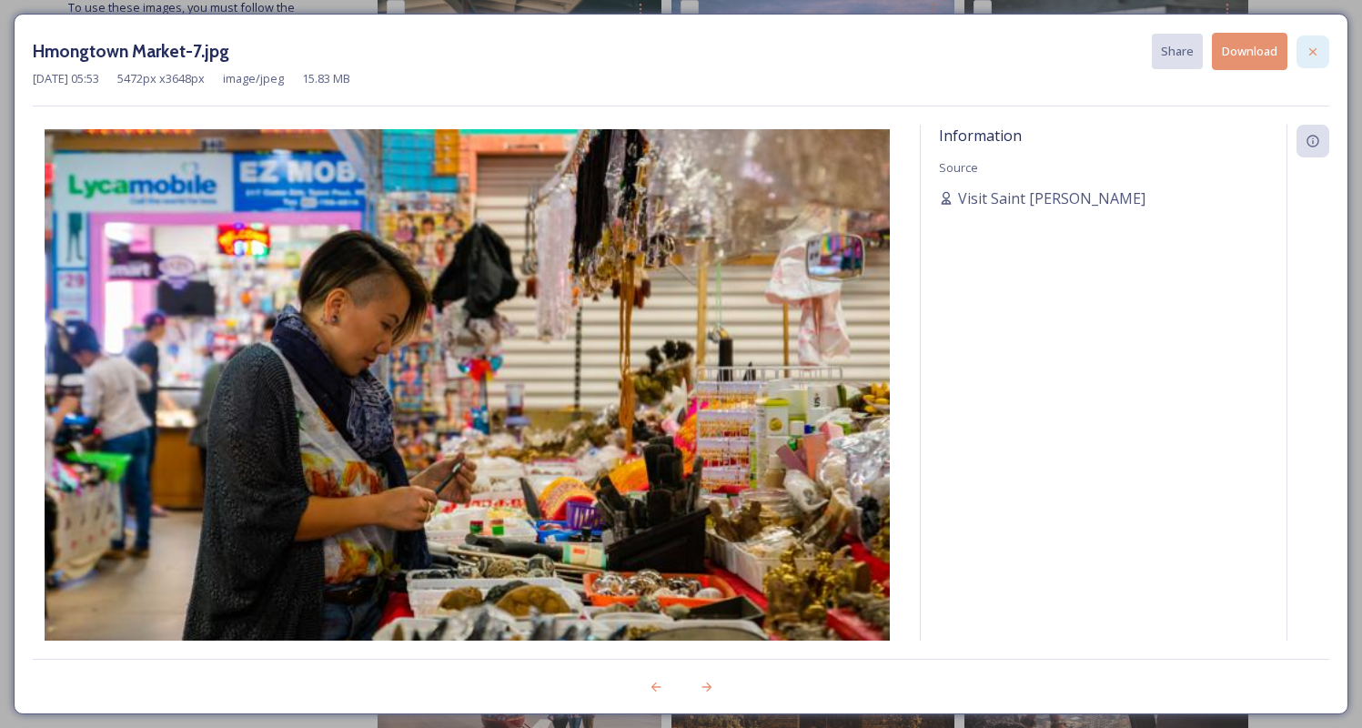
click at [1311, 54] on icon at bounding box center [1312, 52] width 15 height 15
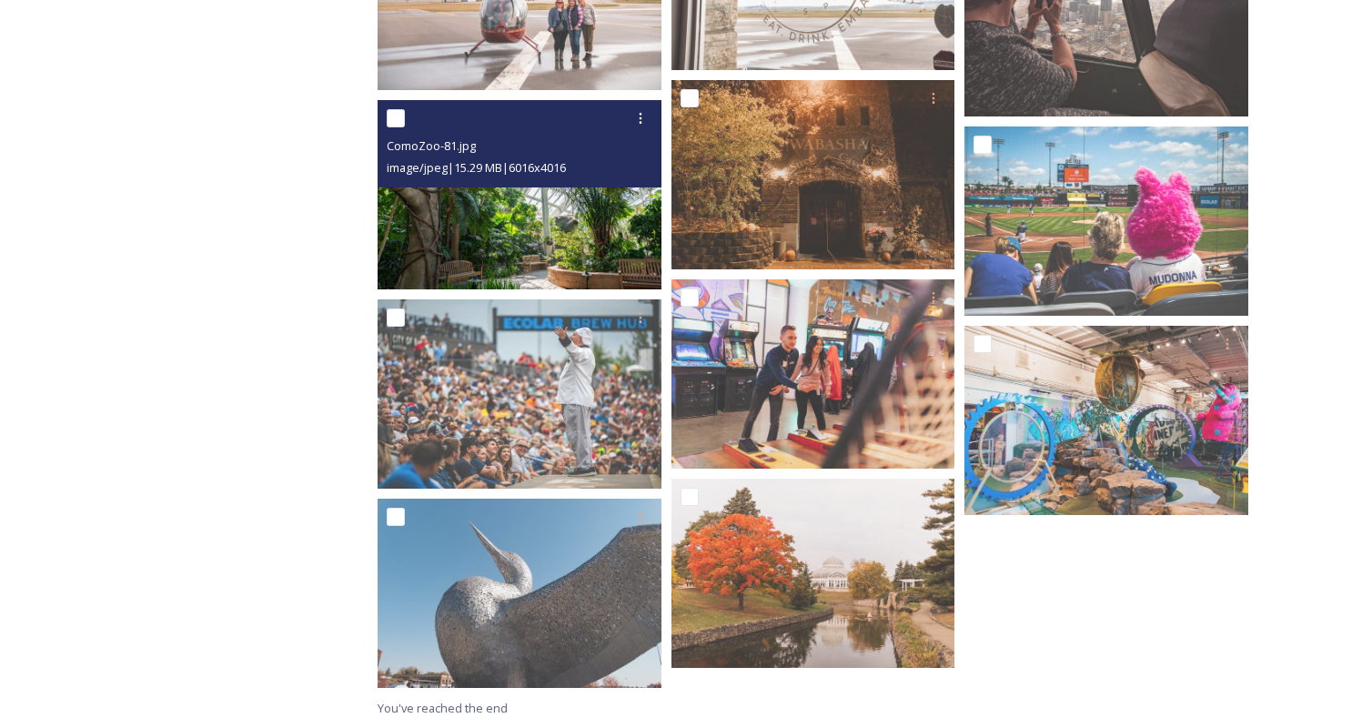
click at [476, 198] on img at bounding box center [520, 194] width 284 height 189
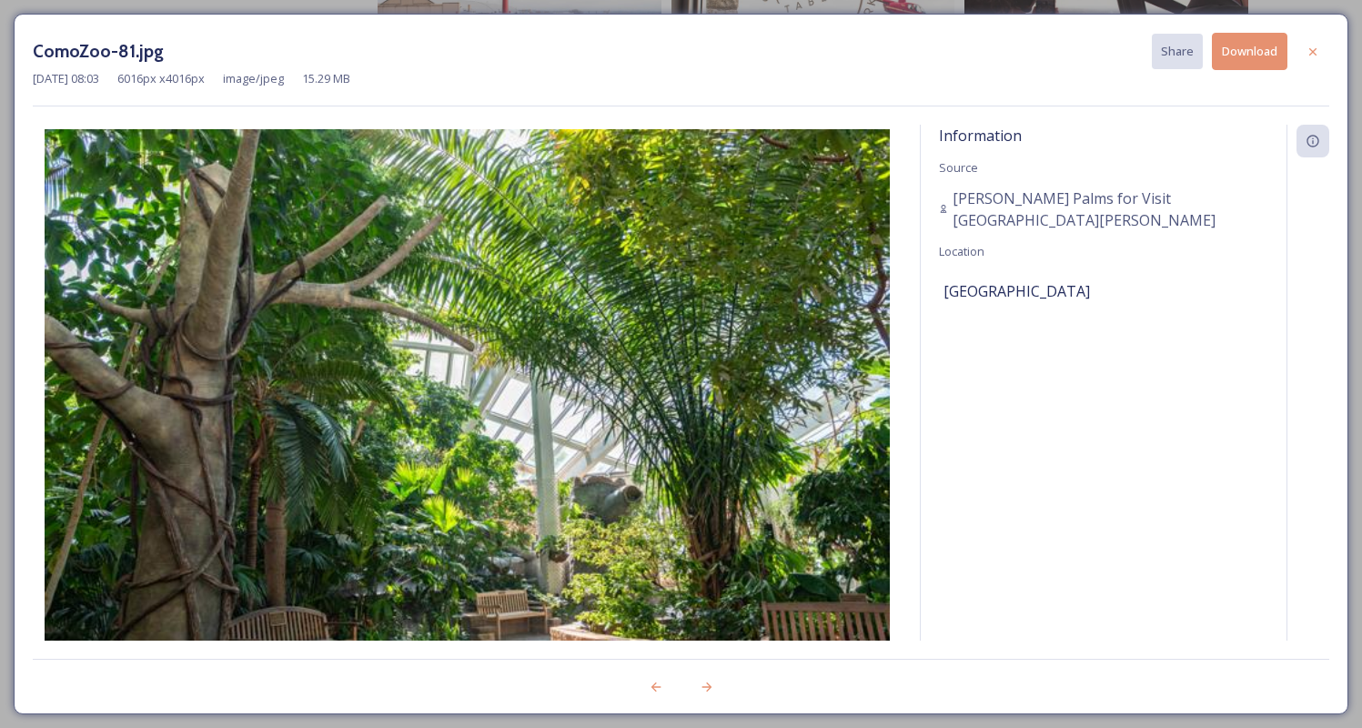
scroll to position [1022, 0]
click at [1323, 50] on div at bounding box center [1312, 51] width 33 height 33
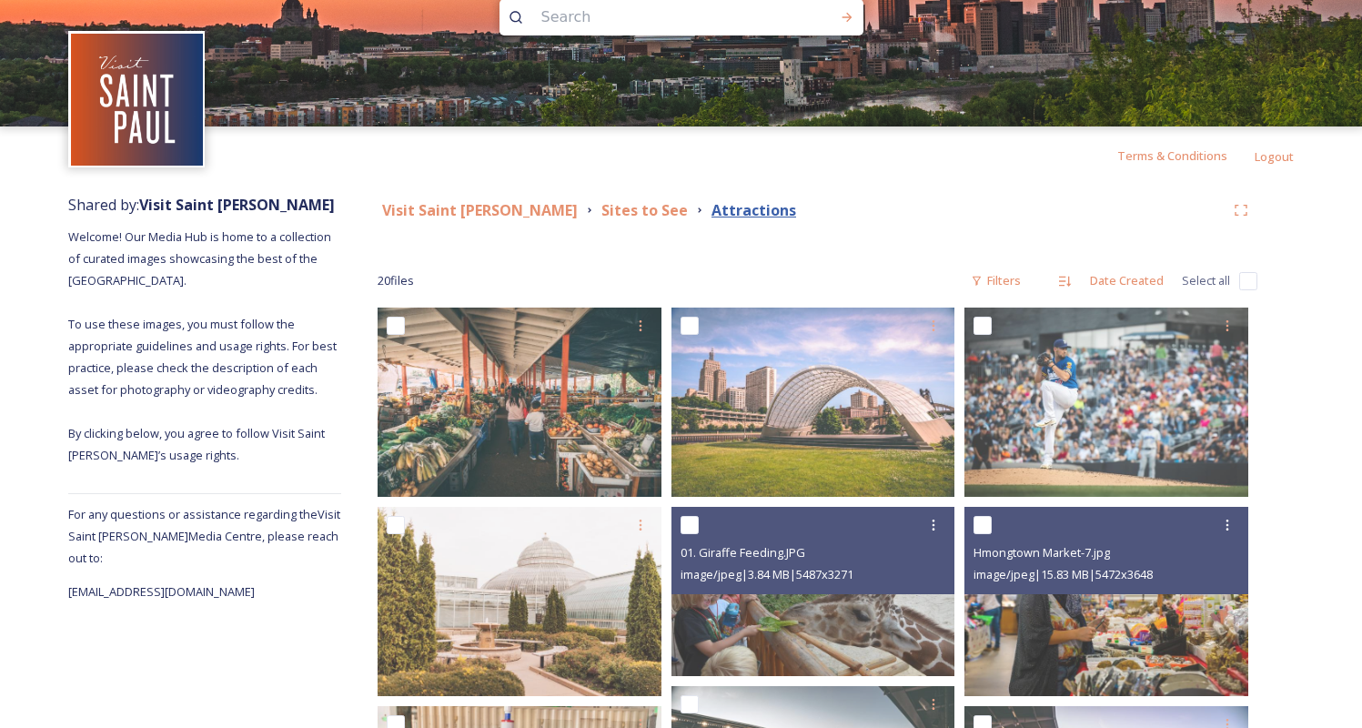
scroll to position [0, 0]
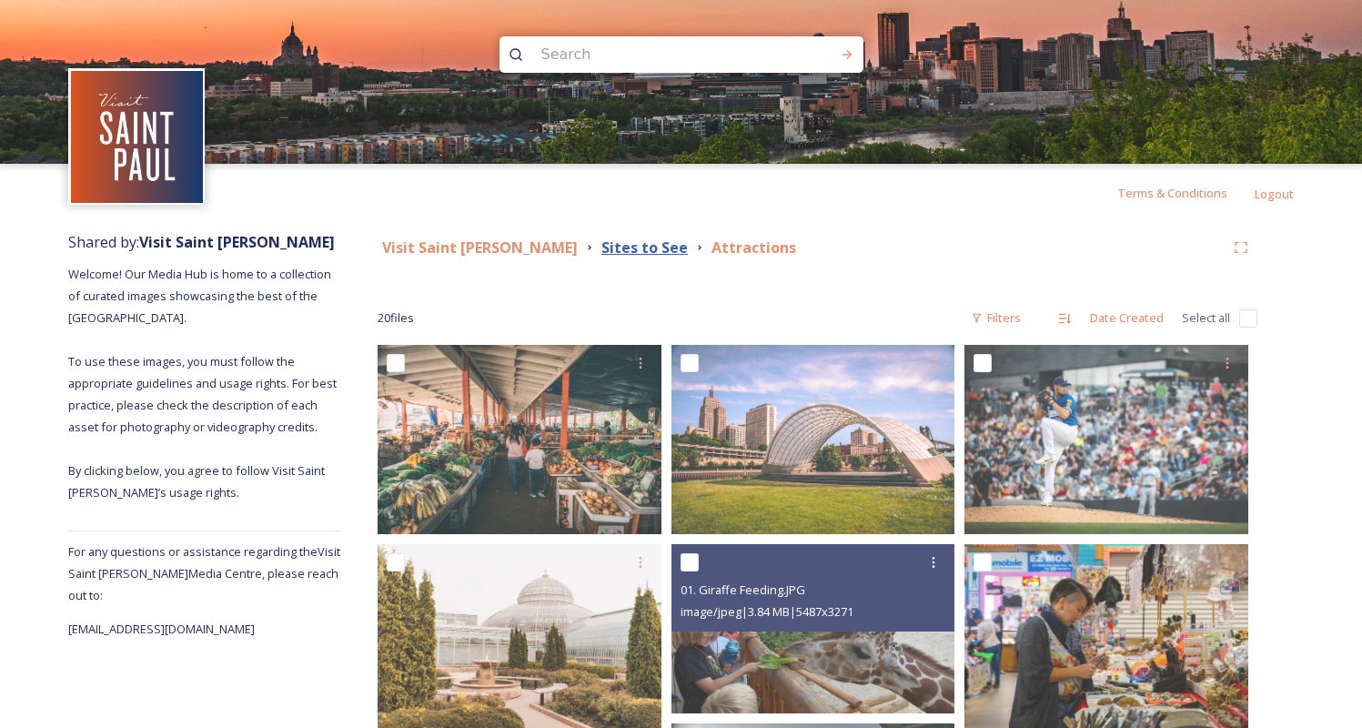
click at [601, 254] on strong "Sites to See" at bounding box center [644, 247] width 86 height 20
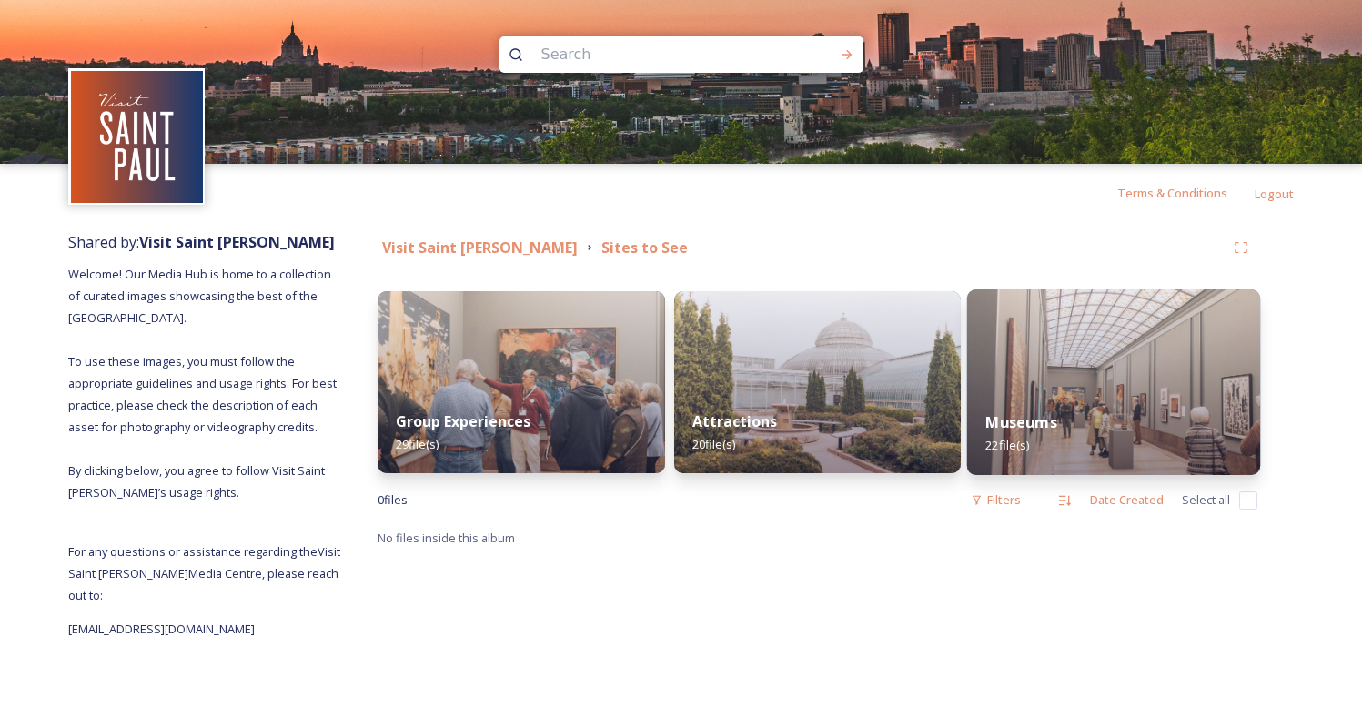
click at [1164, 393] on div "Museums 22 file(s)" at bounding box center [1113, 433] width 293 height 83
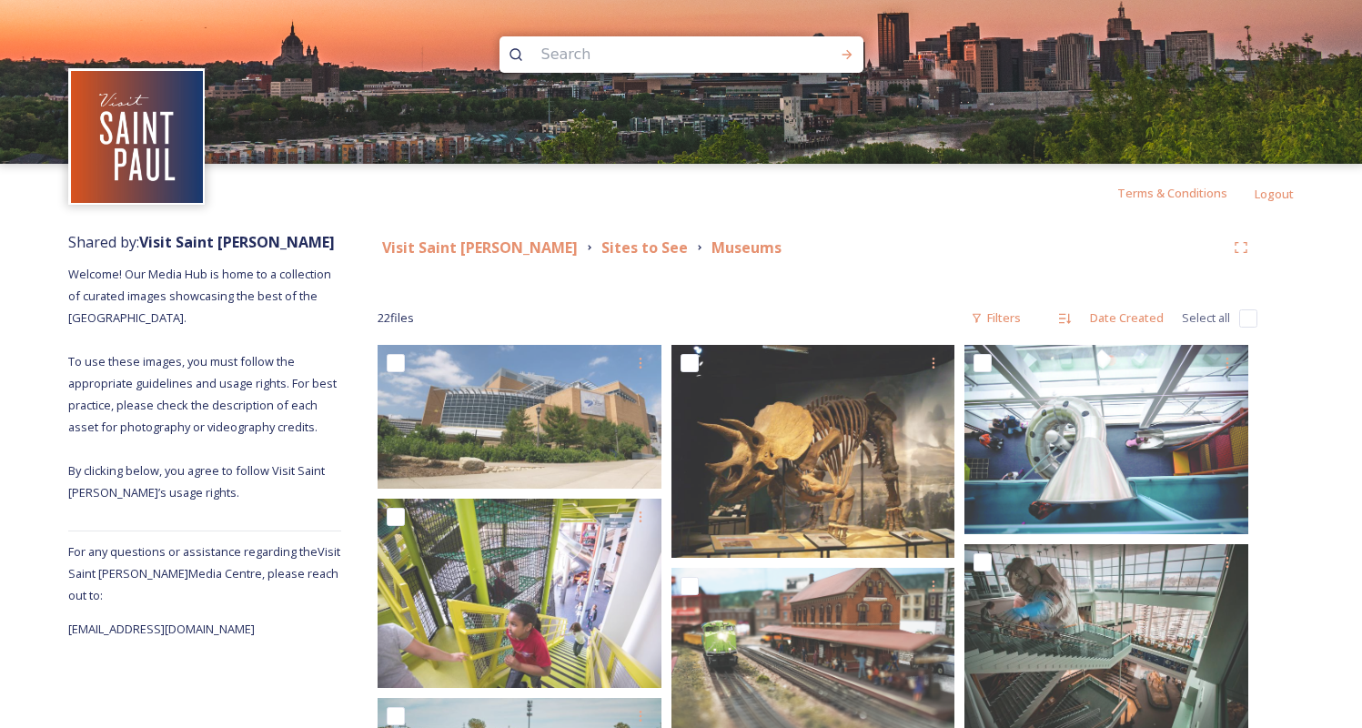
drag, startPoint x: 477, startPoint y: 247, endPoint x: 421, endPoint y: 172, distance: 93.0
click at [477, 247] on strong "Visit Saint [PERSON_NAME]" at bounding box center [480, 247] width 196 height 20
